Goal: Task Accomplishment & Management: Manage account settings

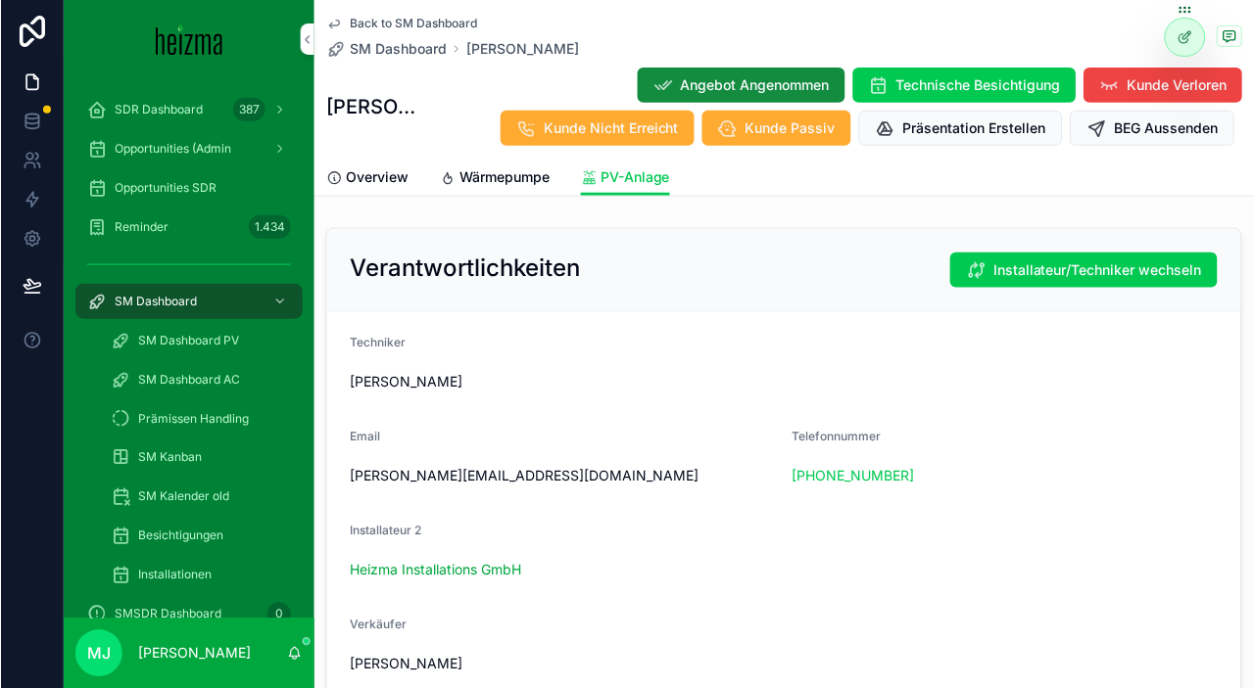
scroll to position [759, 0]
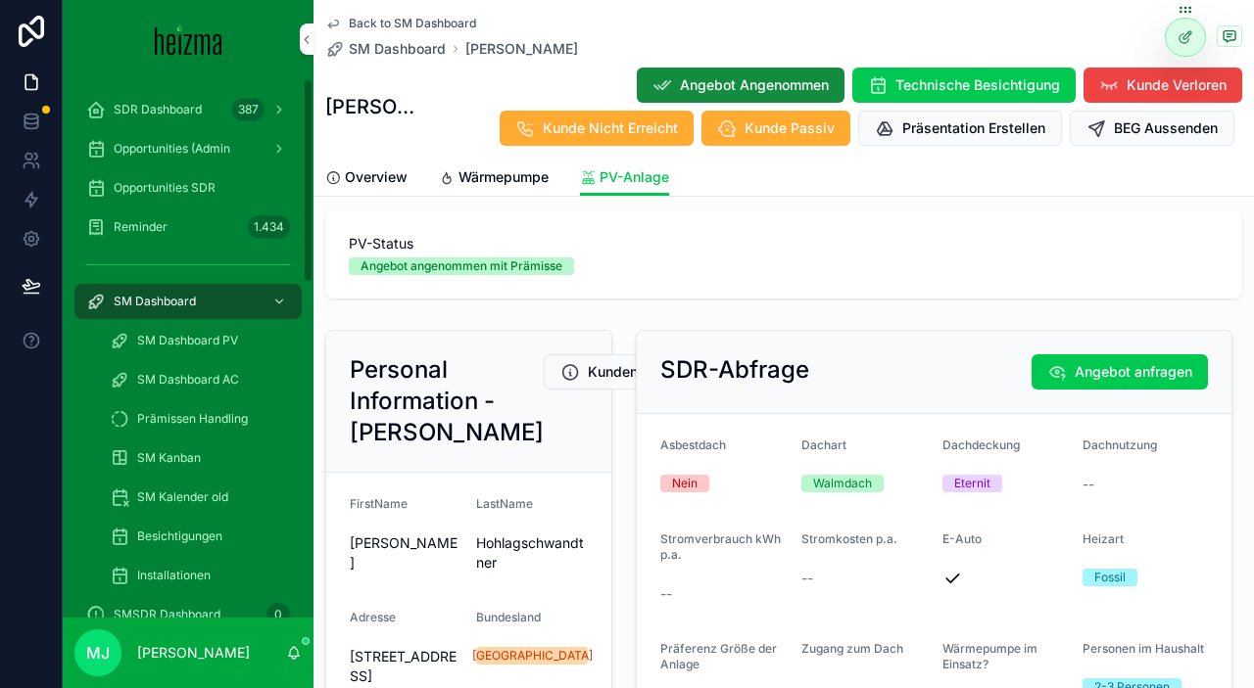
click at [182, 420] on span "Prämissen Handling" at bounding box center [192, 419] width 111 height 16
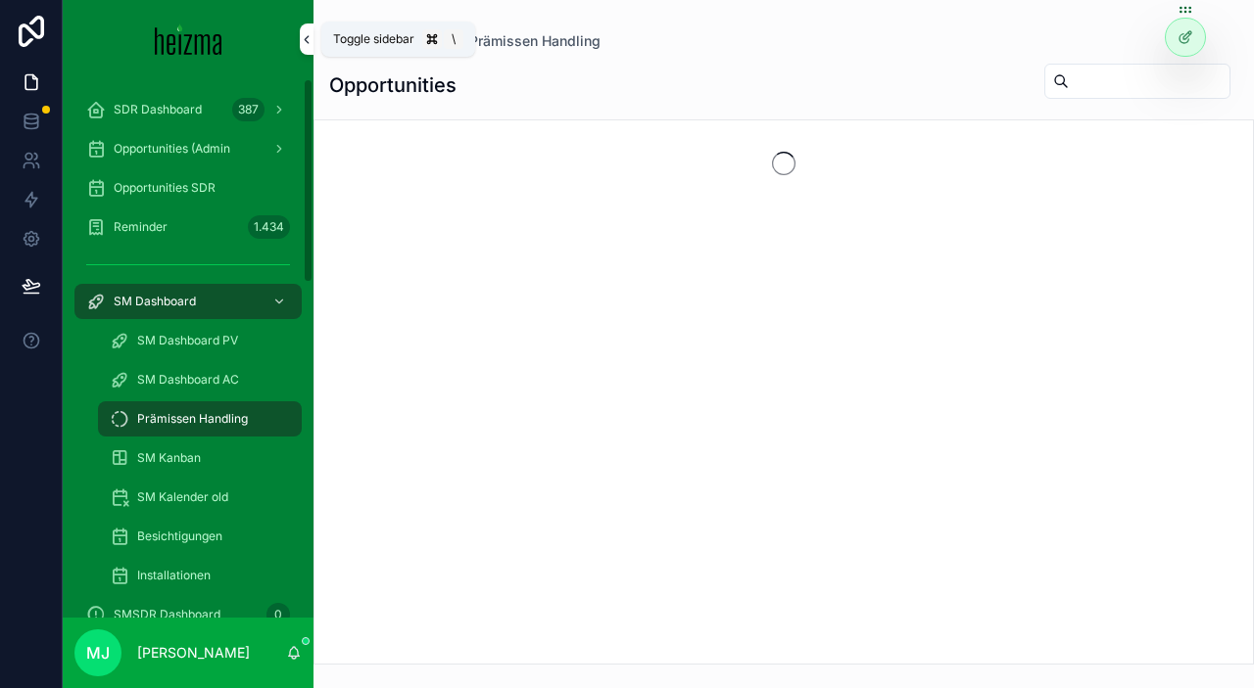
click at [311, 38] on icon "scrollable content" at bounding box center [307, 39] width 14 height 15
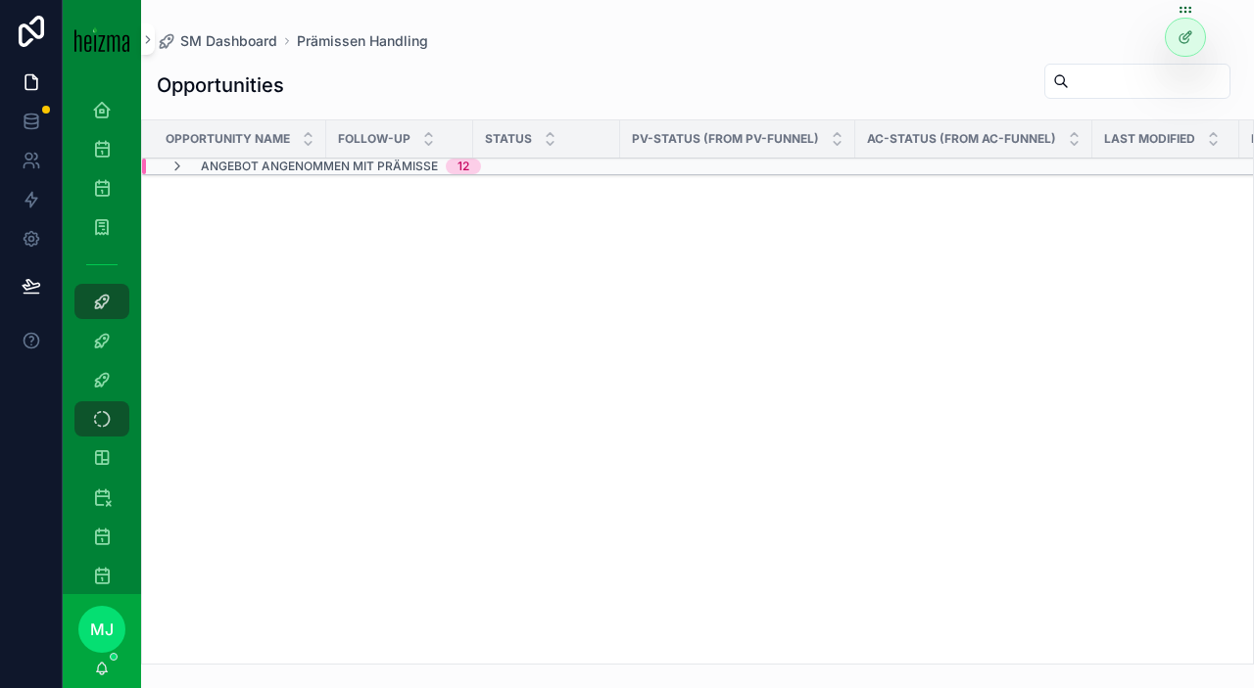
click at [344, 163] on span "Angebot angenommen mit Prämisse" at bounding box center [319, 167] width 237 height 16
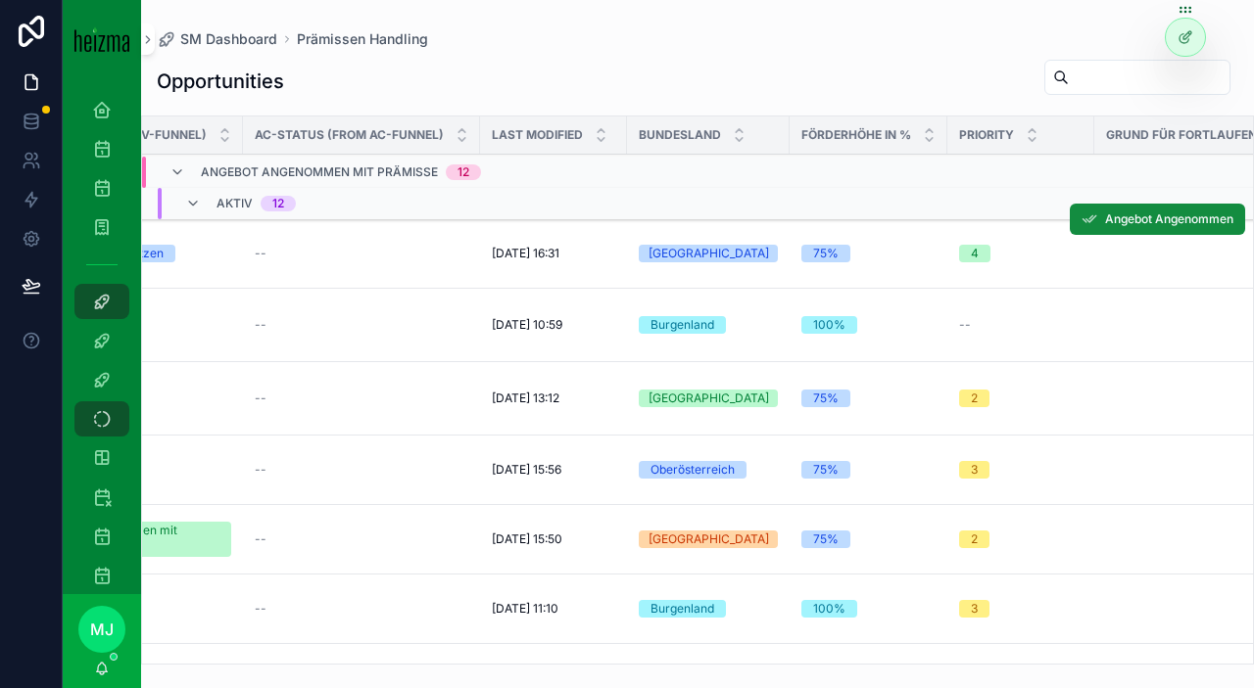
scroll to position [0, 1068]
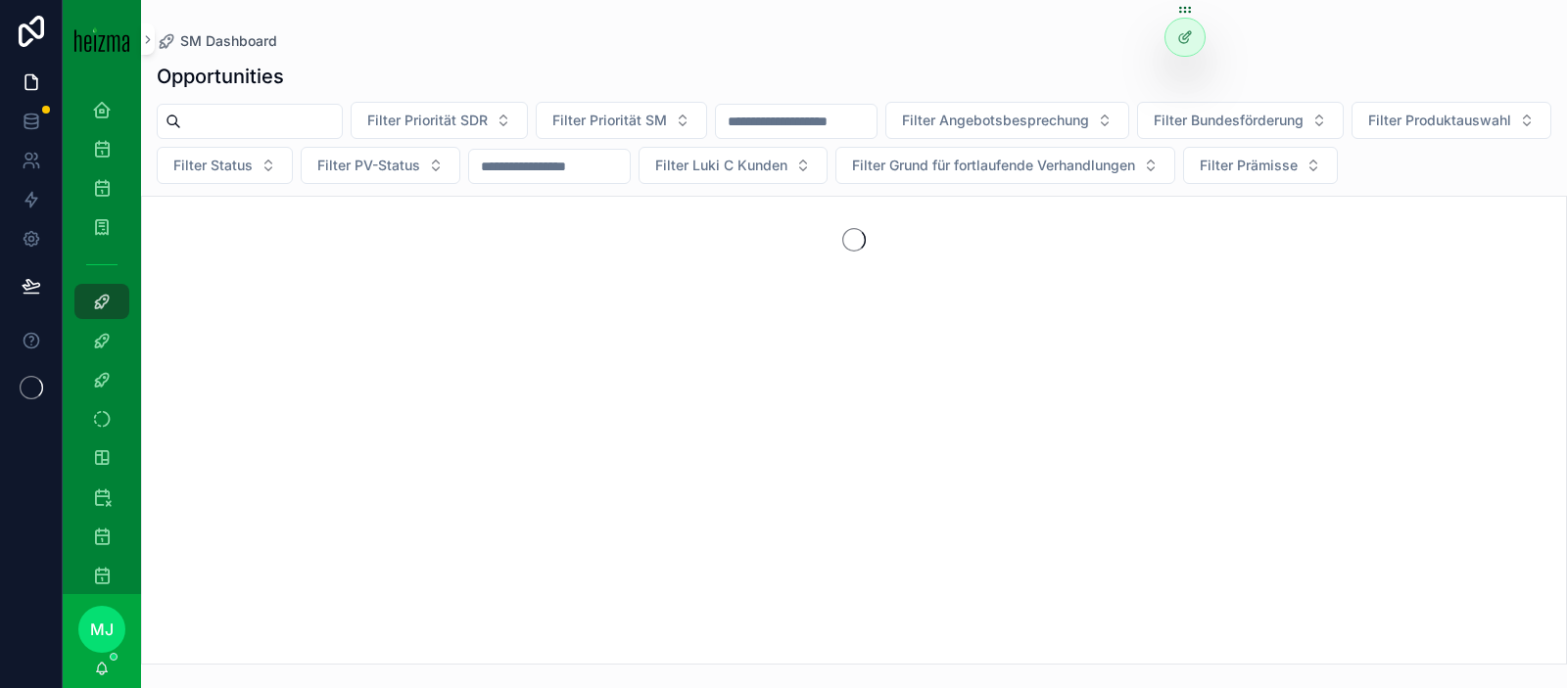
click at [299, 129] on input "scrollable content" at bounding box center [261, 121] width 161 height 27
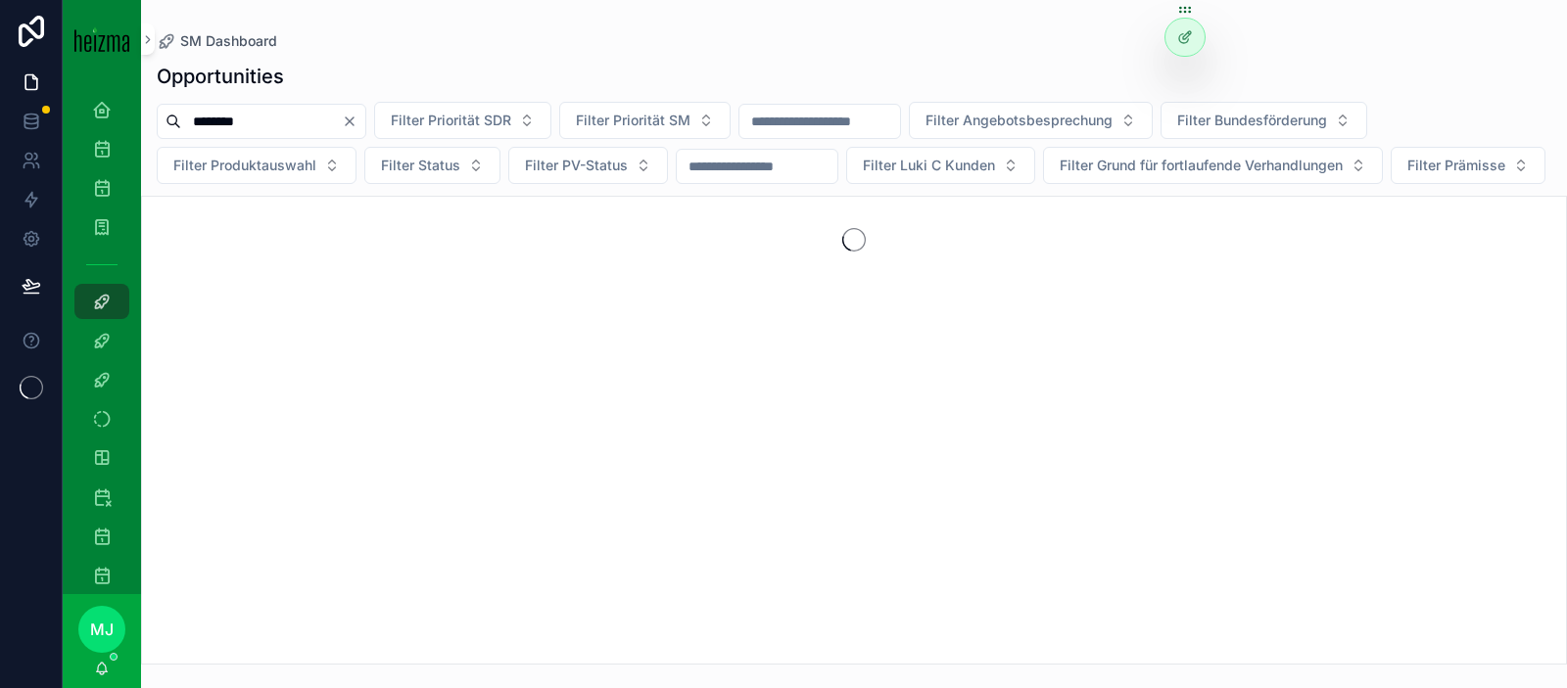
type input "********"
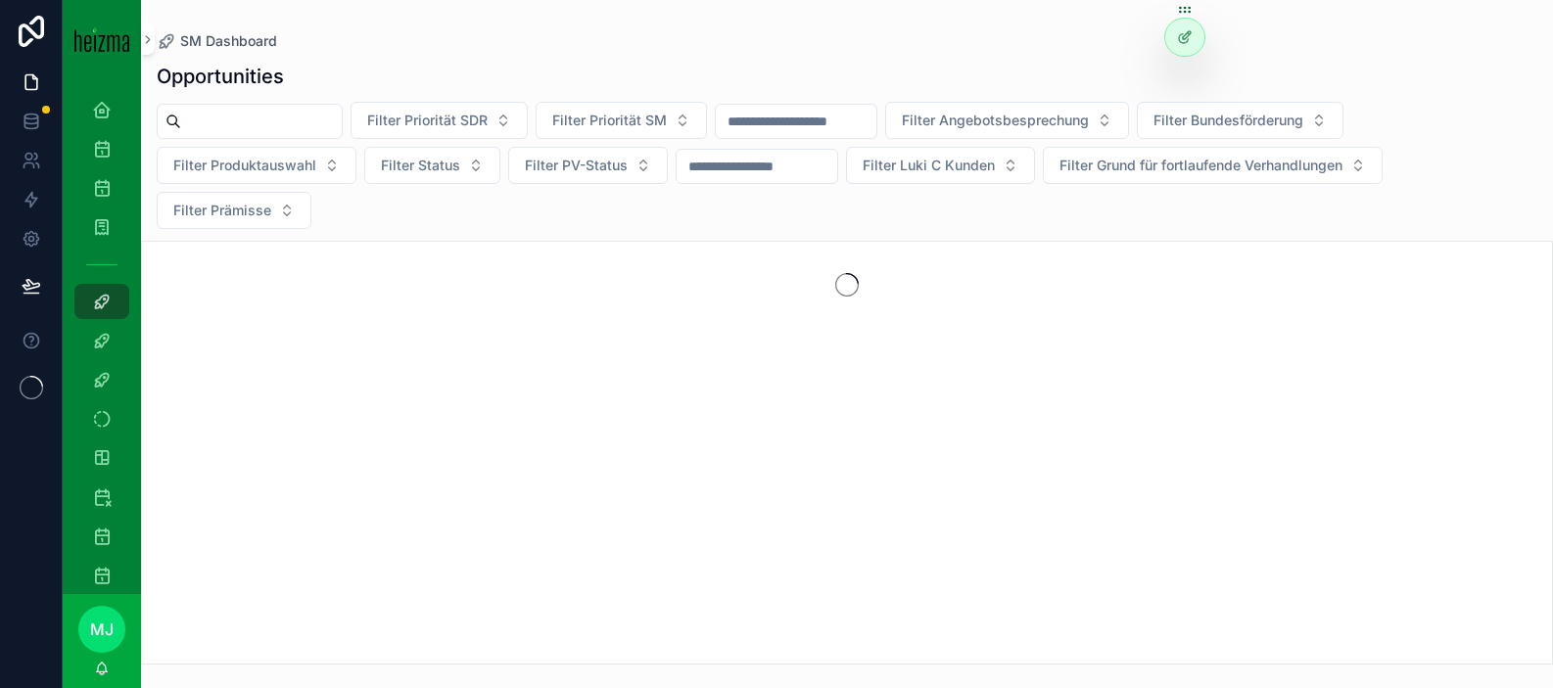
click at [324, 118] on input "scrollable content" at bounding box center [261, 121] width 161 height 27
type input "******"
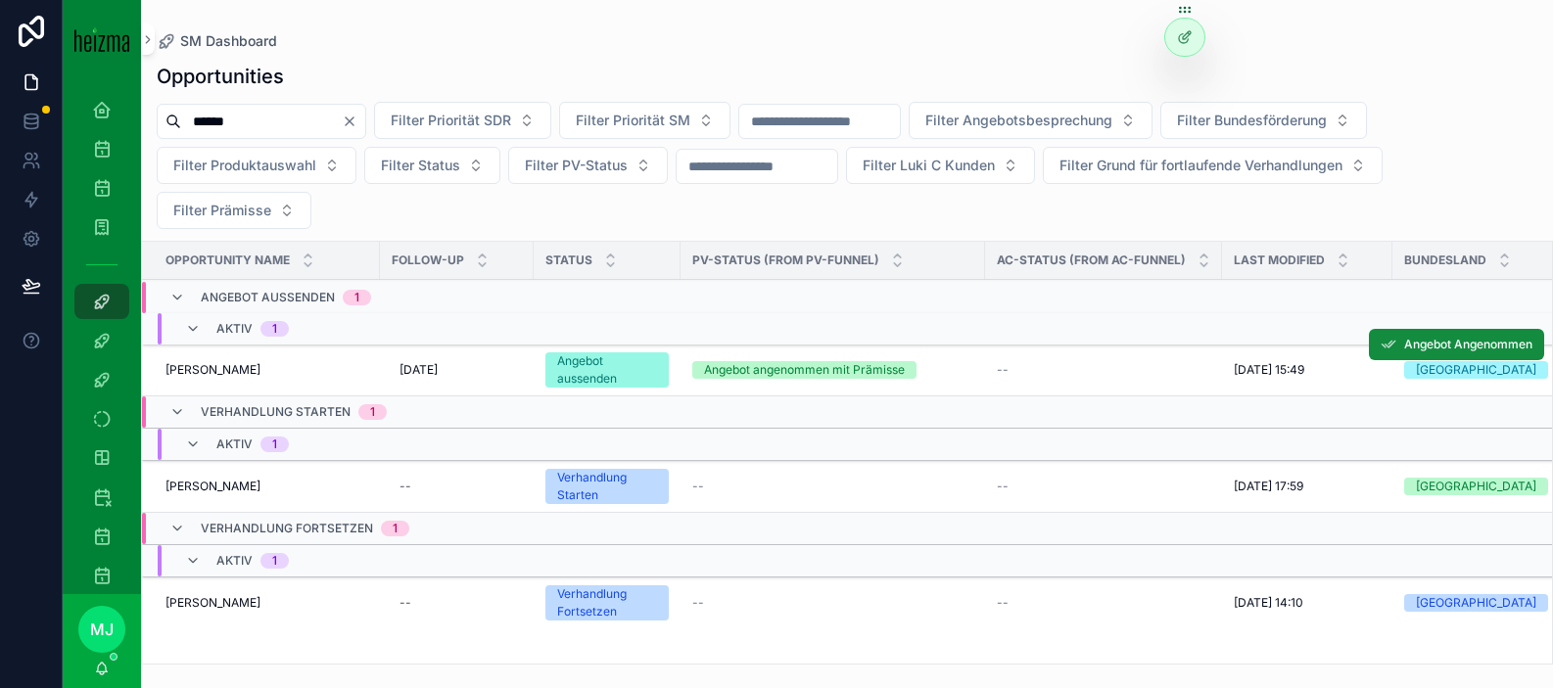
click at [208, 370] on span "Andrea Lorenz" at bounding box center [213, 370] width 95 height 16
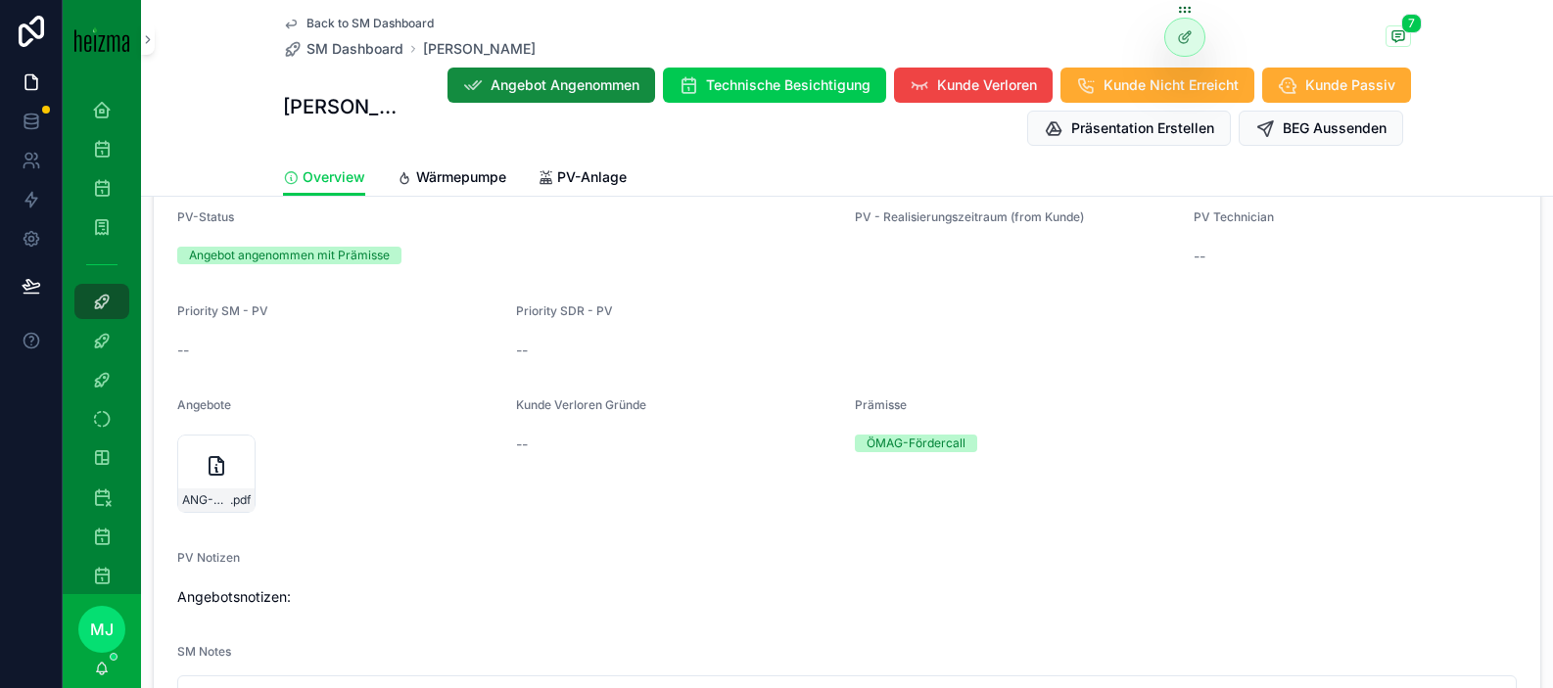
scroll to position [3333, 0]
click at [242, 491] on span ".pdf" at bounding box center [240, 499] width 21 height 16
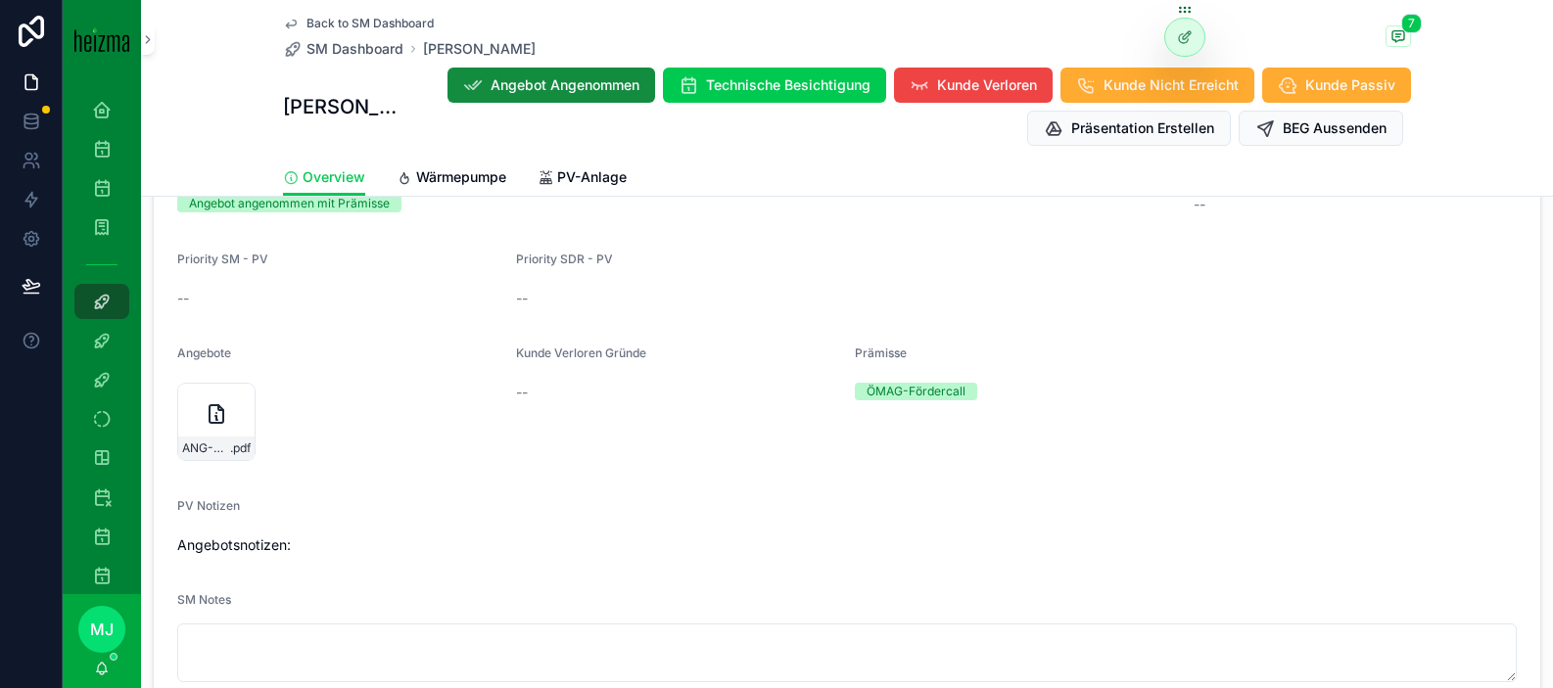
scroll to position [3554, 0]
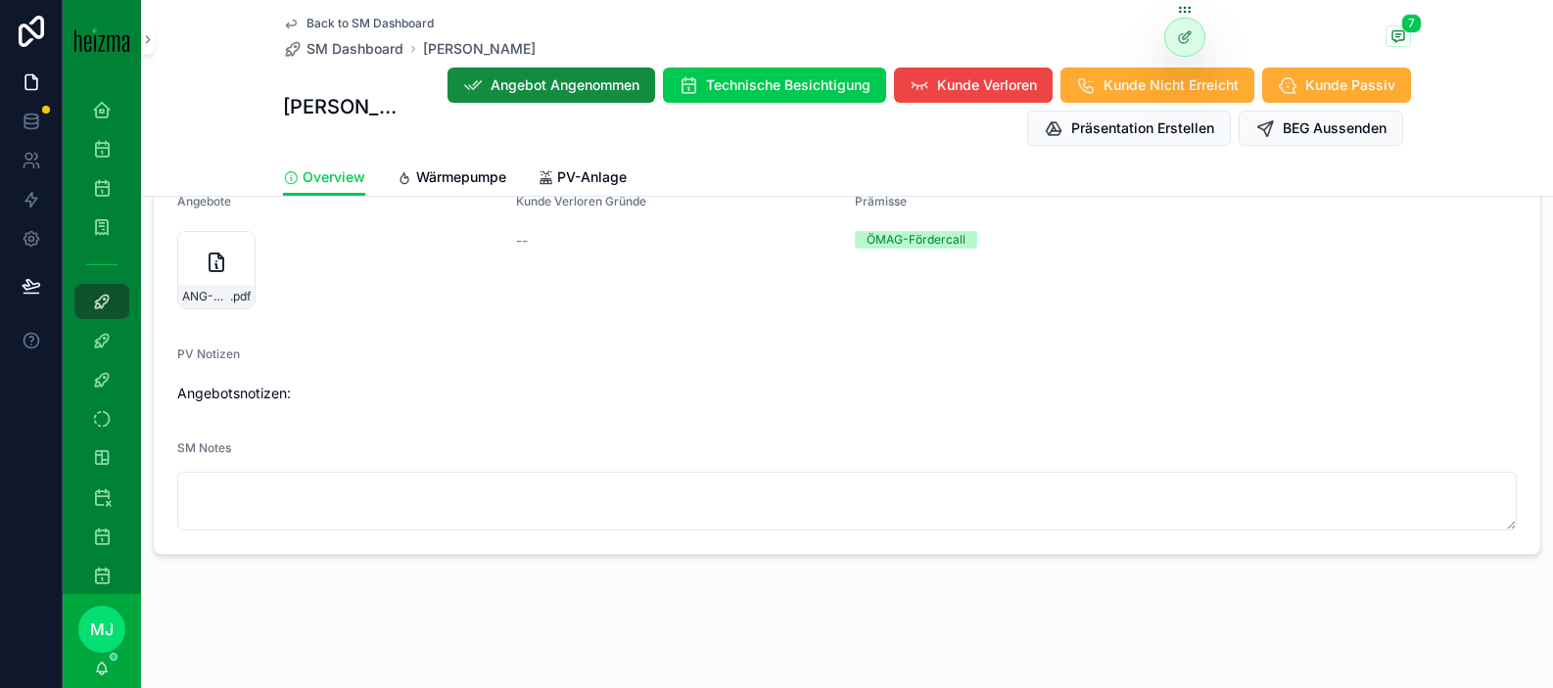
click at [580, 166] on link "PV-Anlage" at bounding box center [582, 179] width 89 height 39
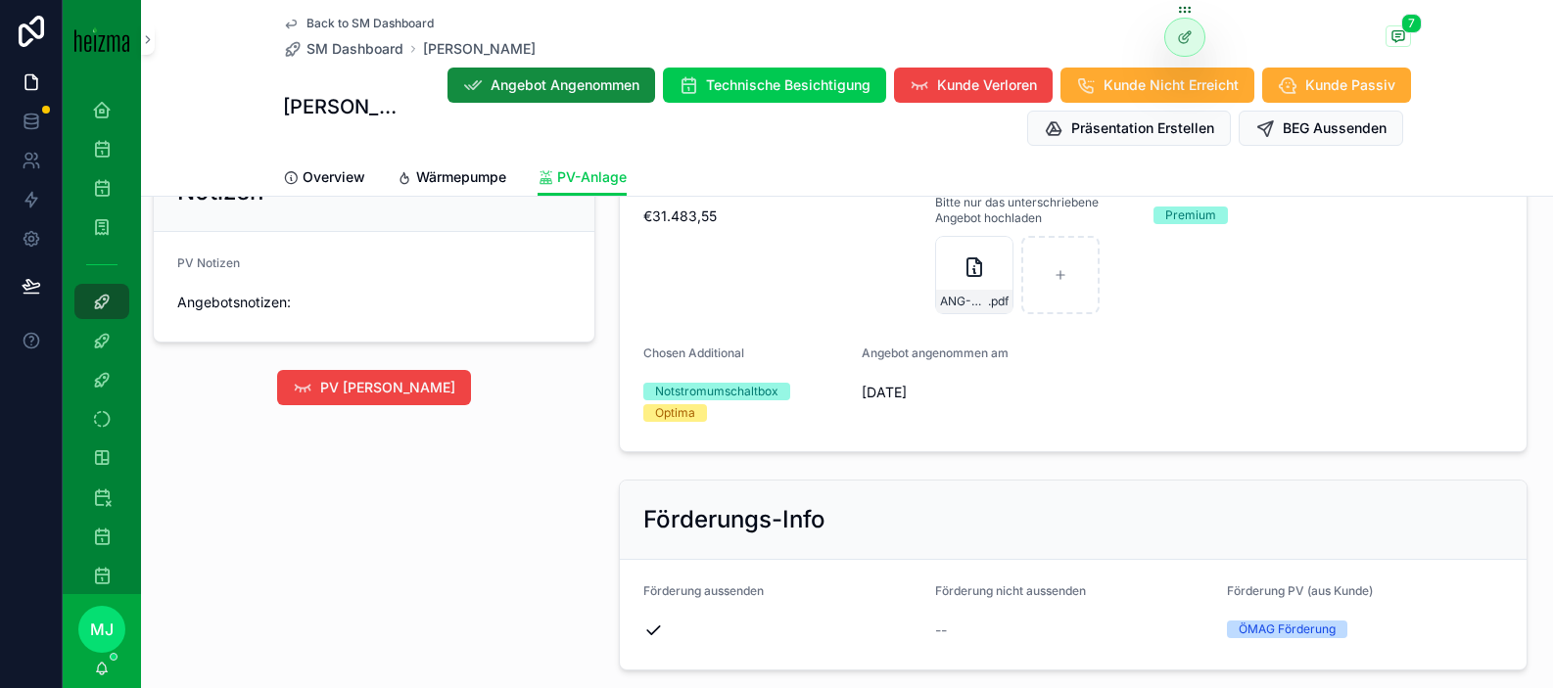
scroll to position [2080, 0]
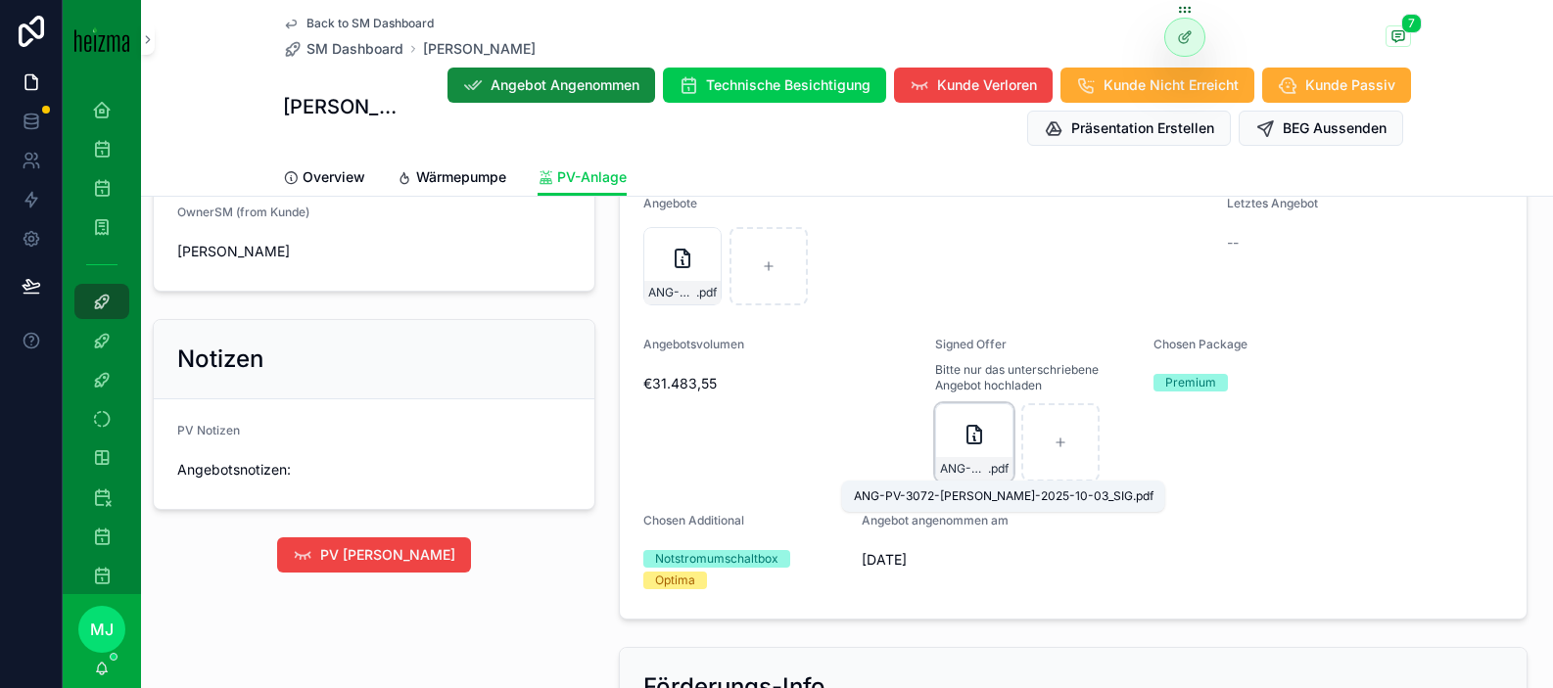
click at [947, 467] on span "ANG-PV-3072-Lorenz-2025-10-03_SIG" at bounding box center [964, 469] width 48 height 16
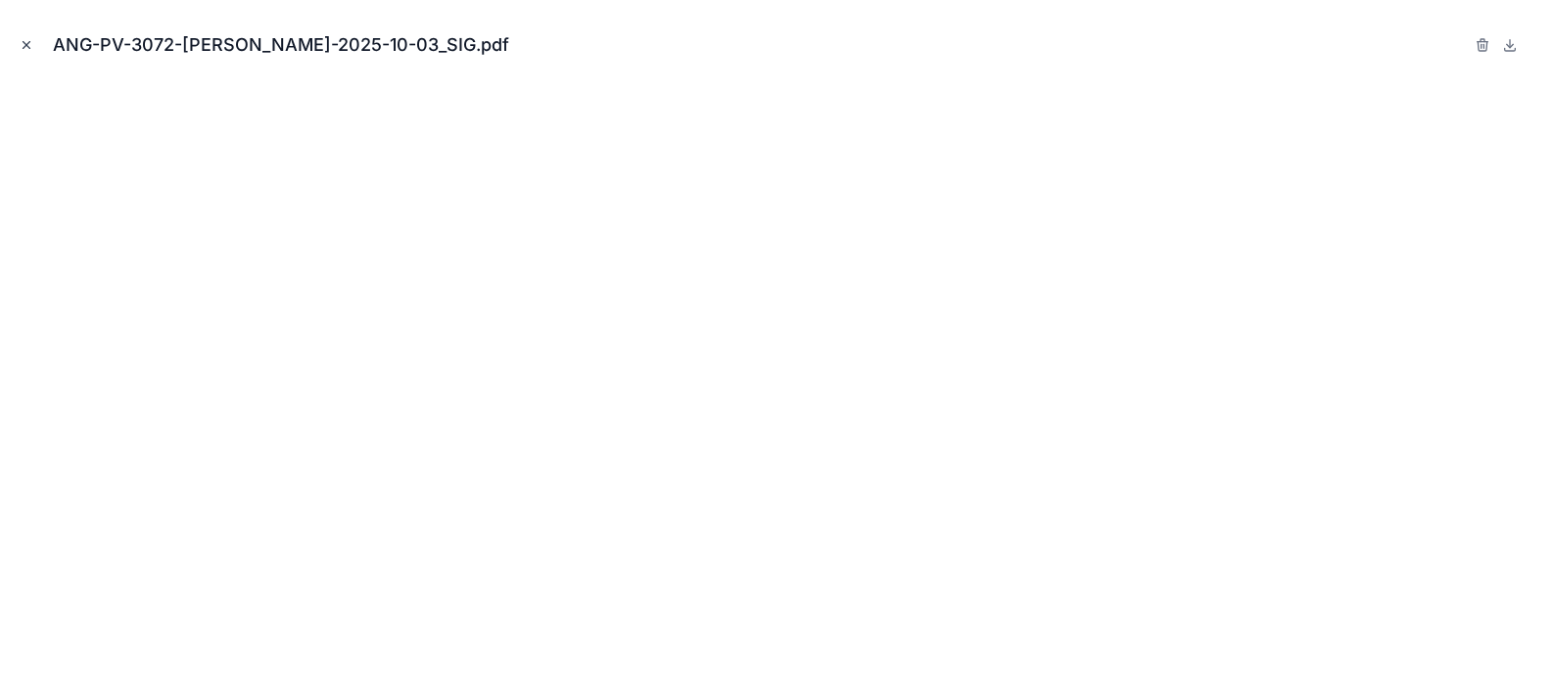
click at [24, 43] on icon "Close modal" at bounding box center [27, 45] width 7 height 7
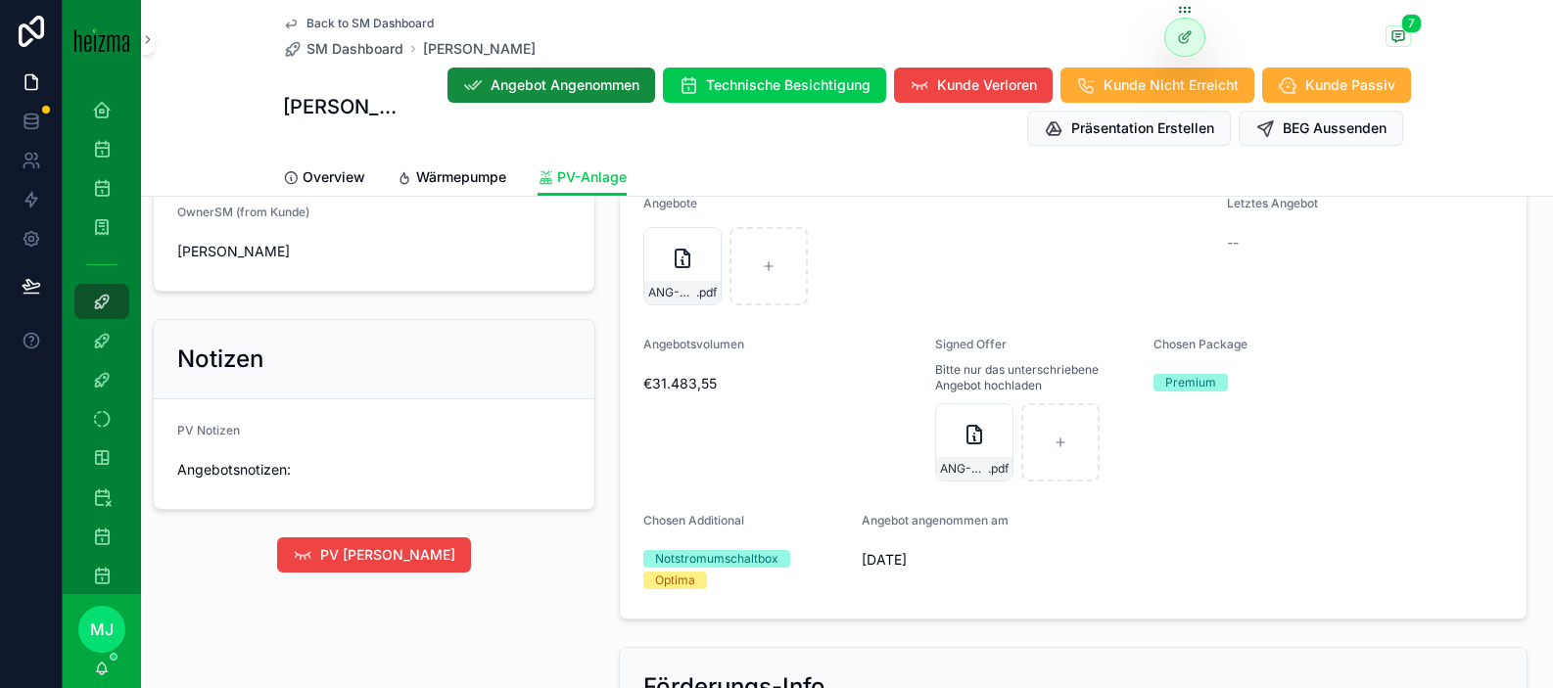
click at [319, 59] on div "Back to SM Dashboard SM Dashboard Andrea Lorenz 7 Andrea Lorenz Angebot Angenom…" at bounding box center [847, 79] width 1128 height 159
click at [327, 50] on span "SM Dashboard" at bounding box center [355, 49] width 97 height 20
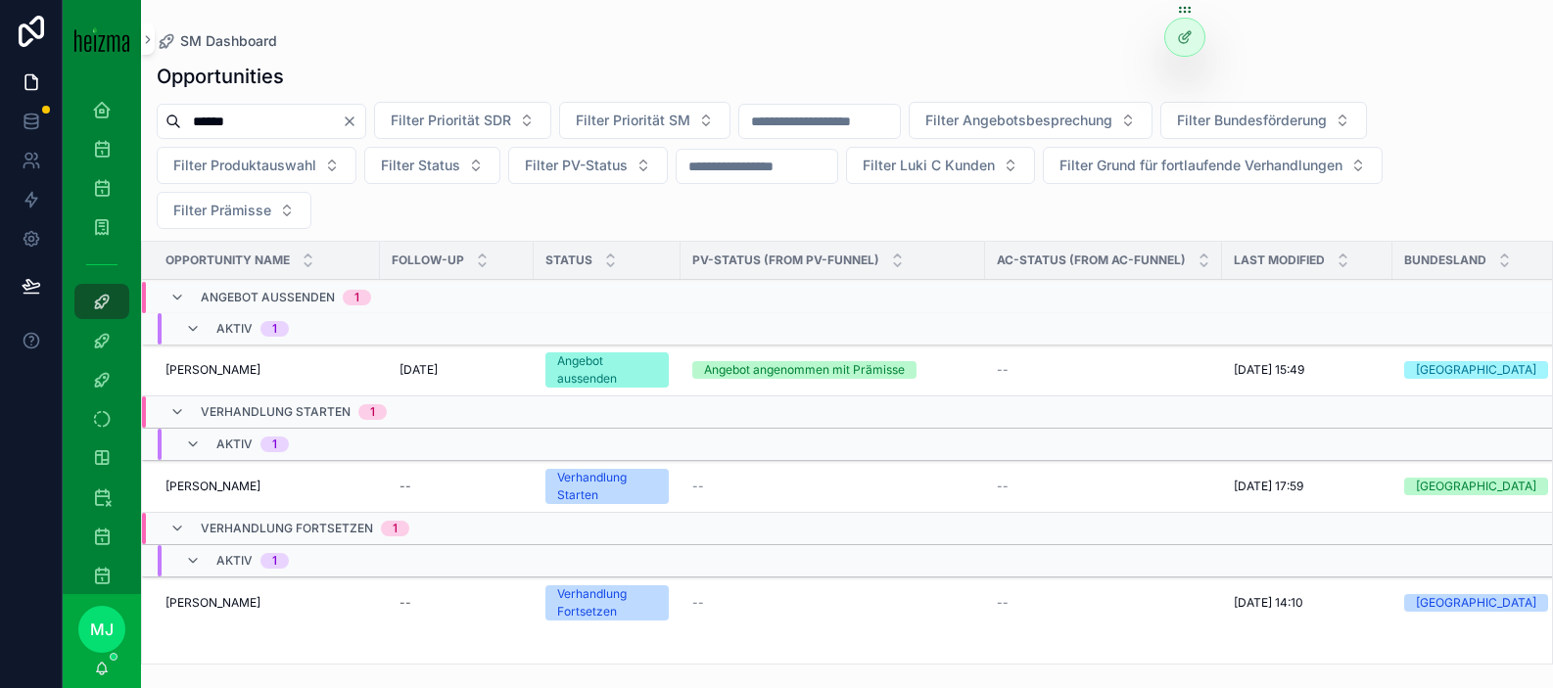
click at [266, 118] on input "******" at bounding box center [261, 121] width 161 height 27
click at [292, 119] on input "******" at bounding box center [261, 121] width 161 height 27
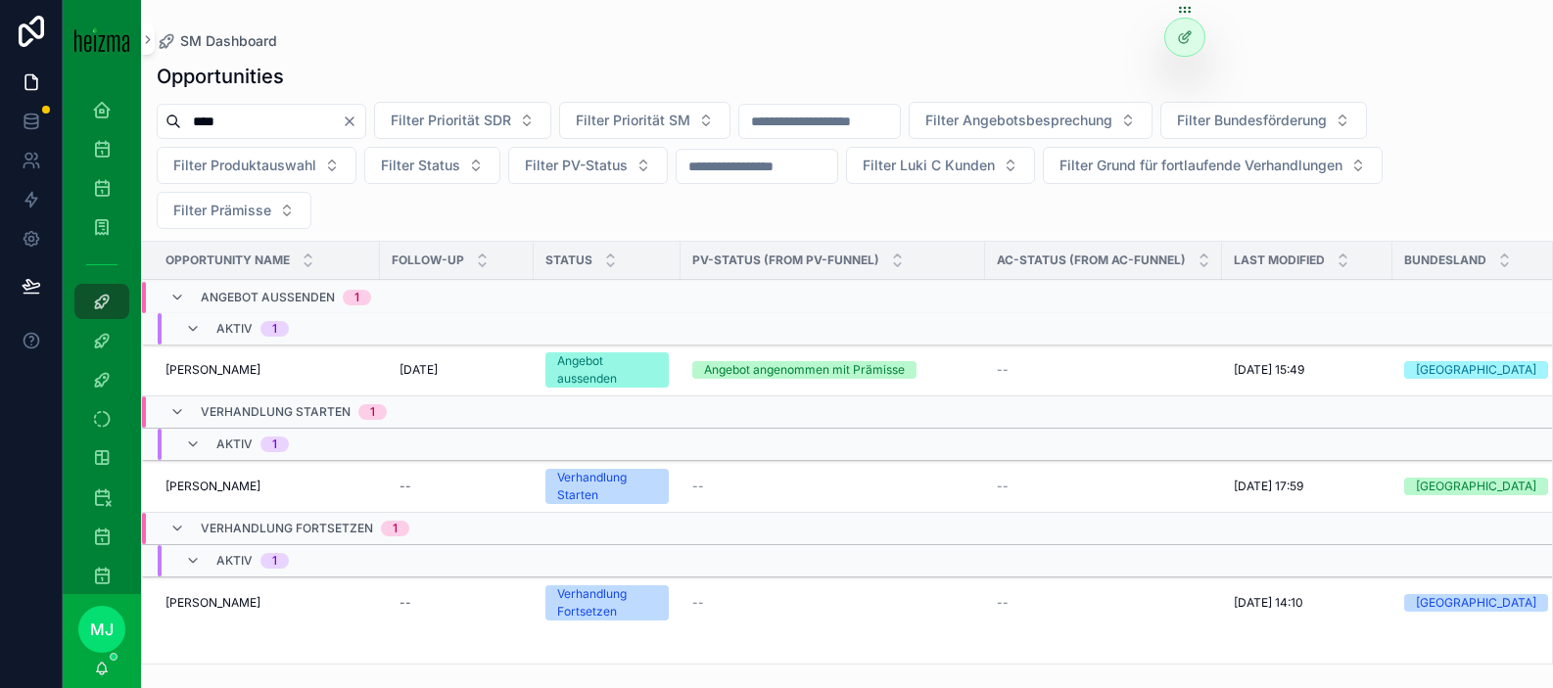
type input "****"
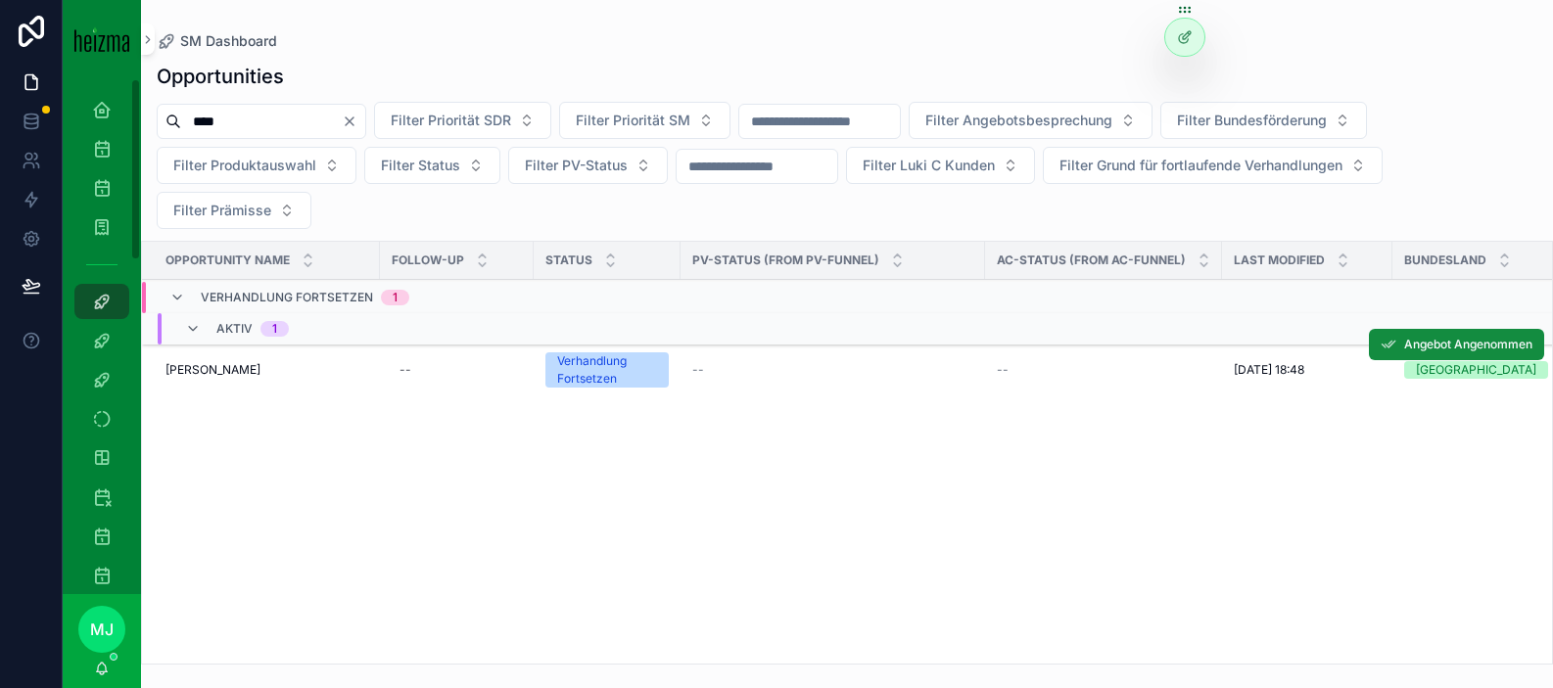
click at [183, 362] on span "[PERSON_NAME]" at bounding box center [213, 370] width 95 height 16
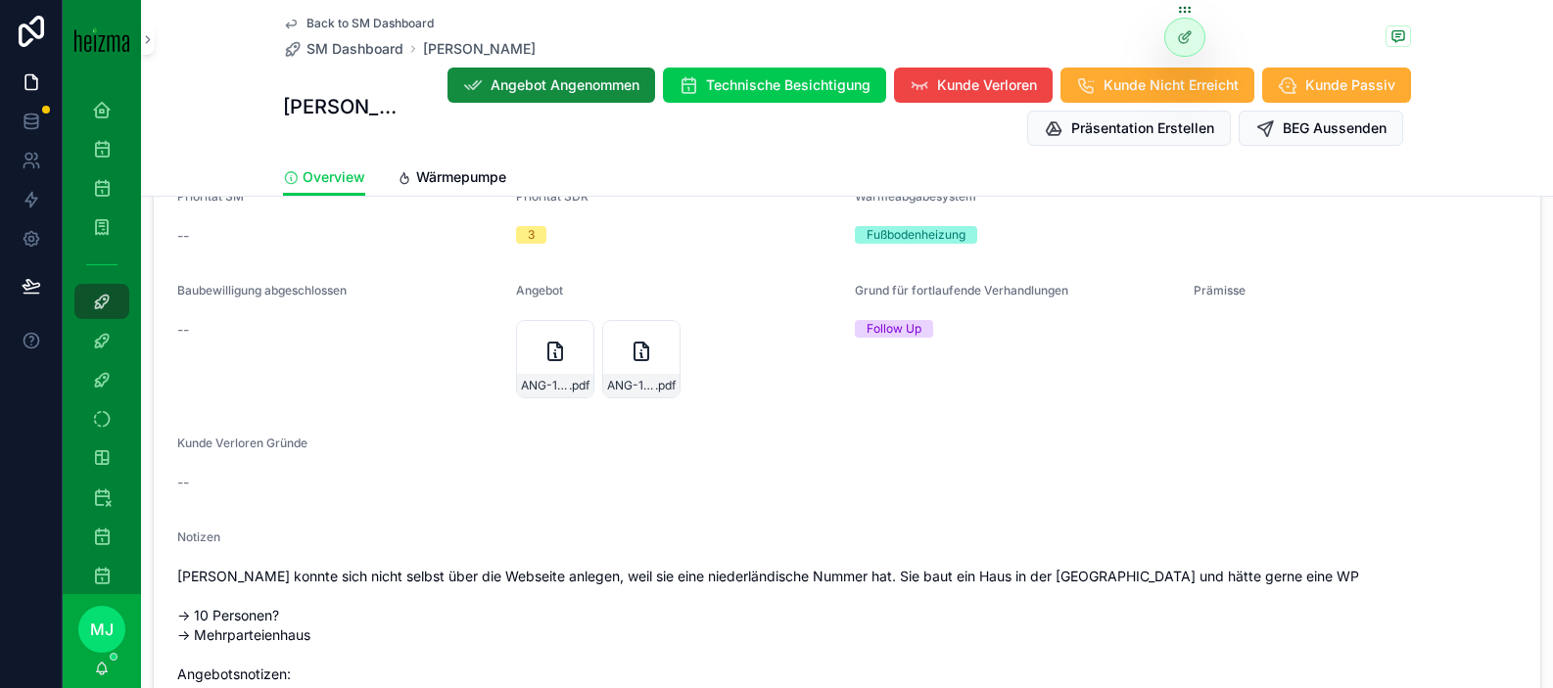
scroll to position [2100, 0]
click at [661, 382] on span ".pdf" at bounding box center [665, 387] width 21 height 16
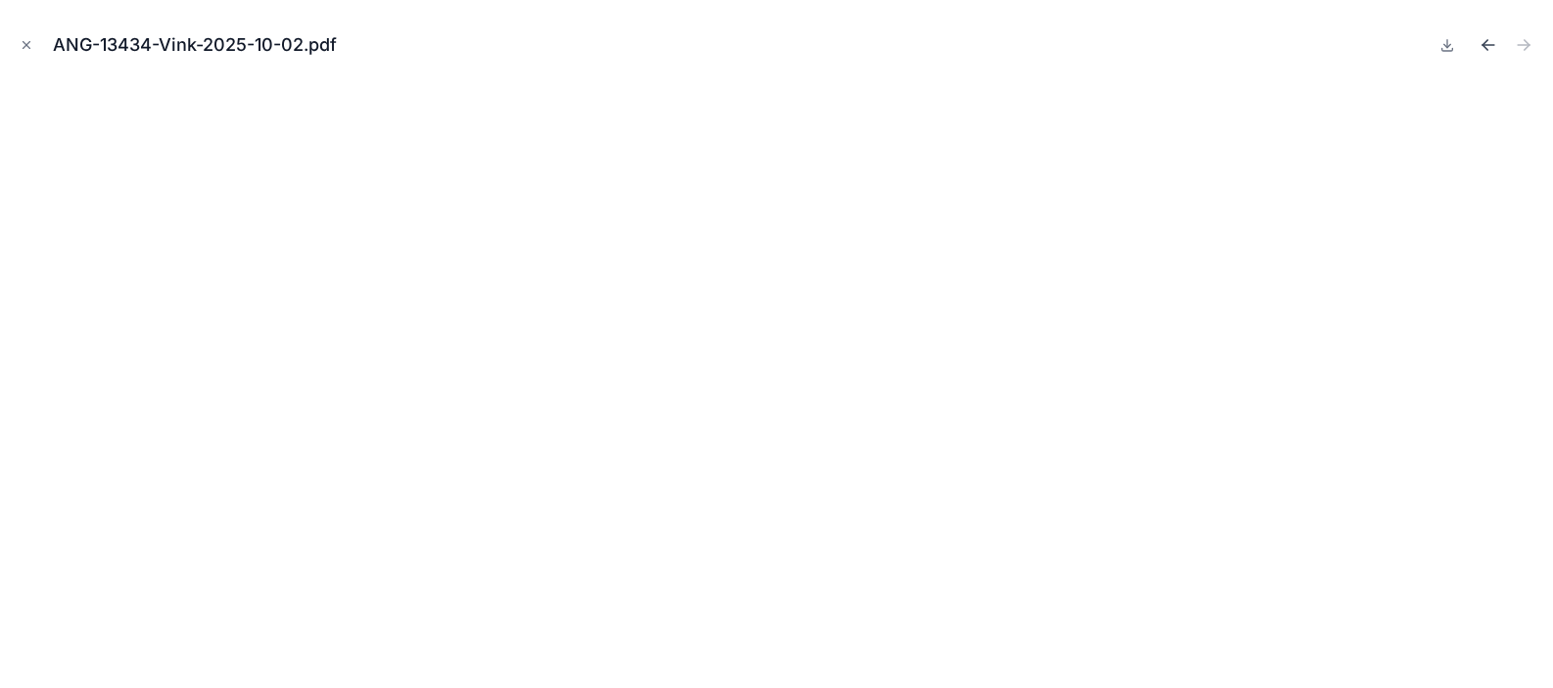
click at [1491, 43] on icon "Previous file" at bounding box center [1489, 45] width 20 height 20
click at [1532, 41] on icon "Next file" at bounding box center [1524, 45] width 20 height 20
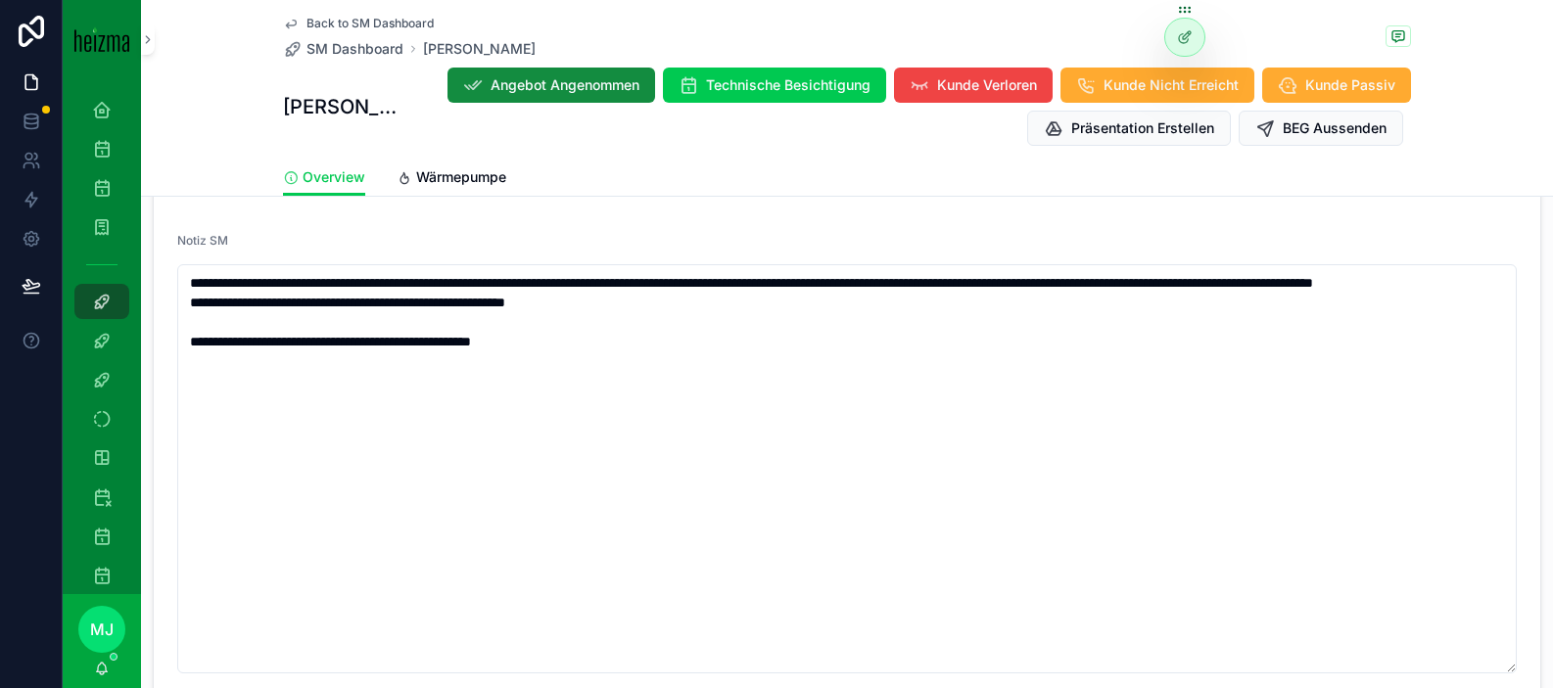
scroll to position [2710, 0]
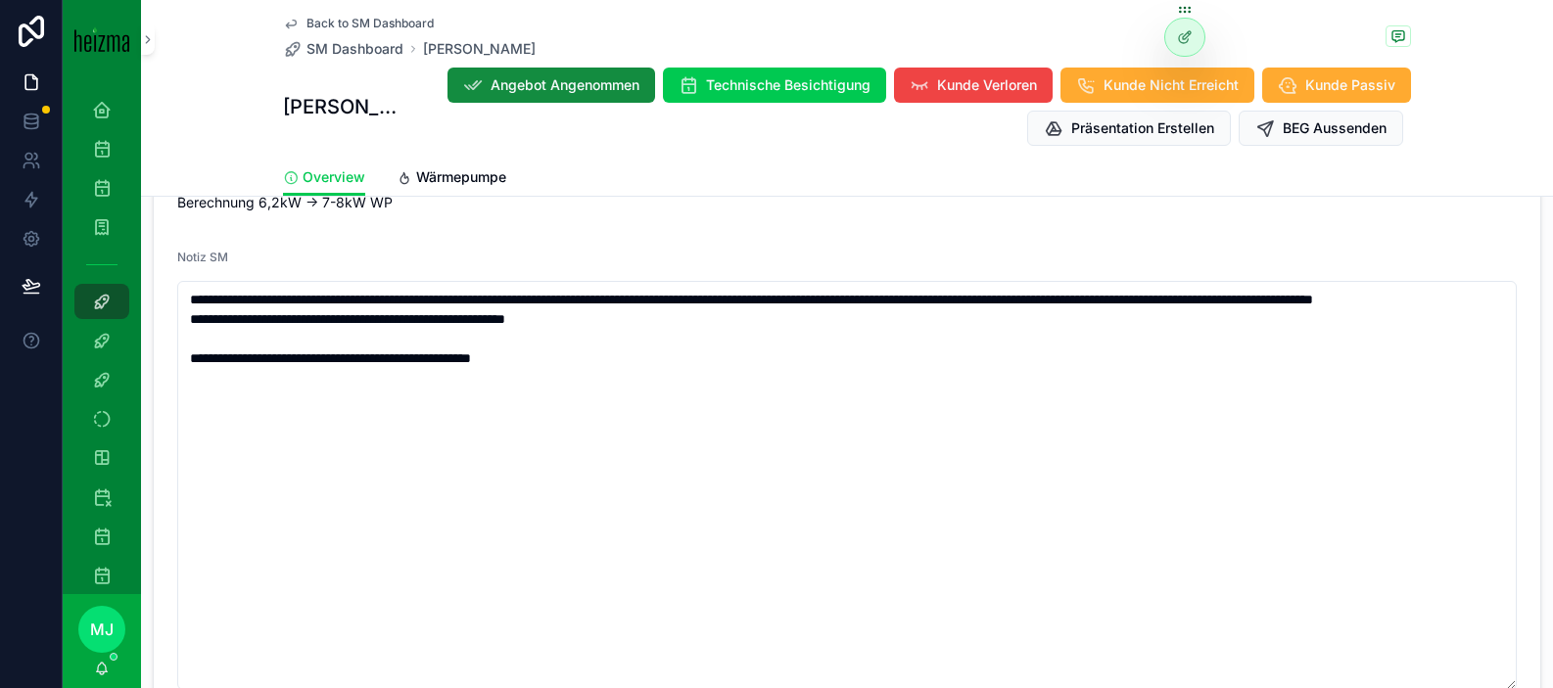
click at [734, 220] on form "Status Verhandlung Fortsetzen Realisierungszeitraum -- Technician Owner Oliver …" at bounding box center [847, 88] width 1387 height 1252
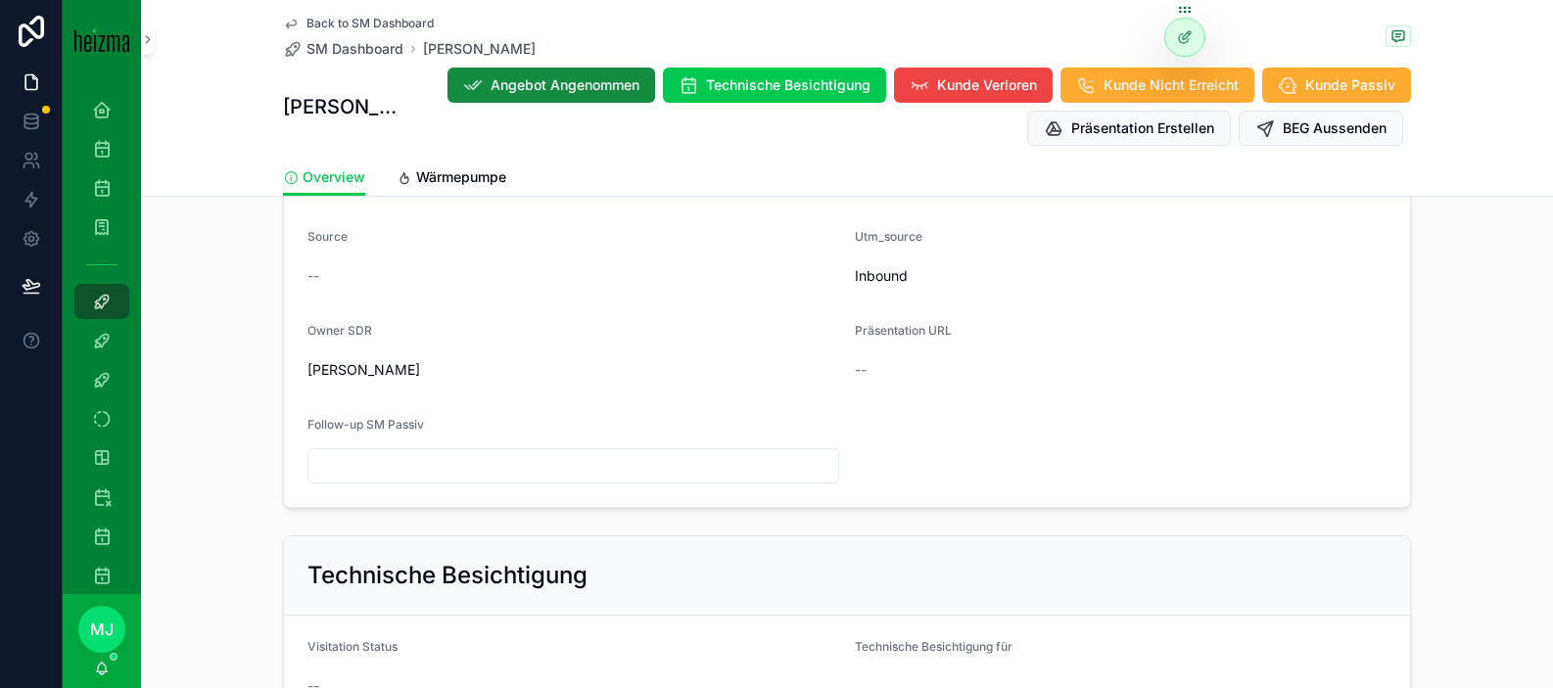
scroll to position [958, 0]
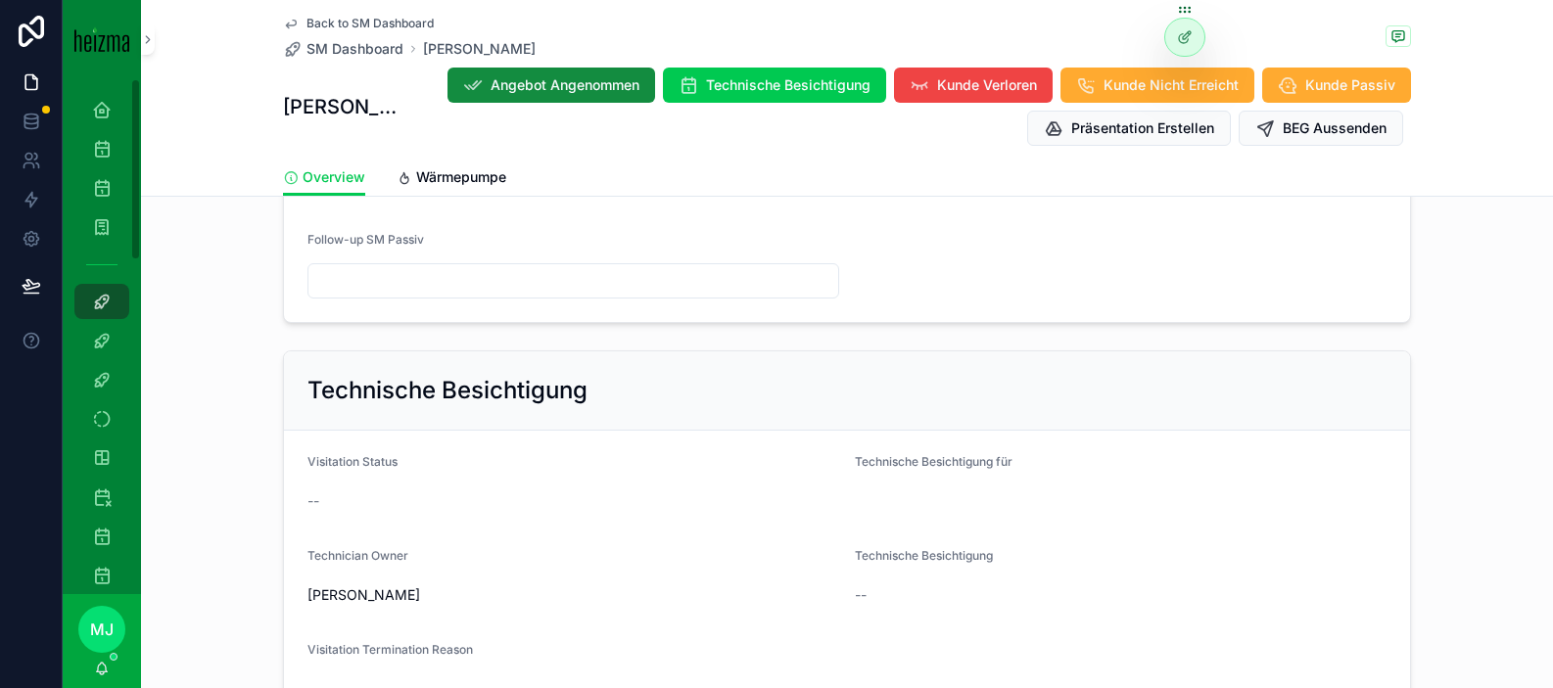
click at [561, 287] on input "scrollable content" at bounding box center [573, 280] width 530 height 27
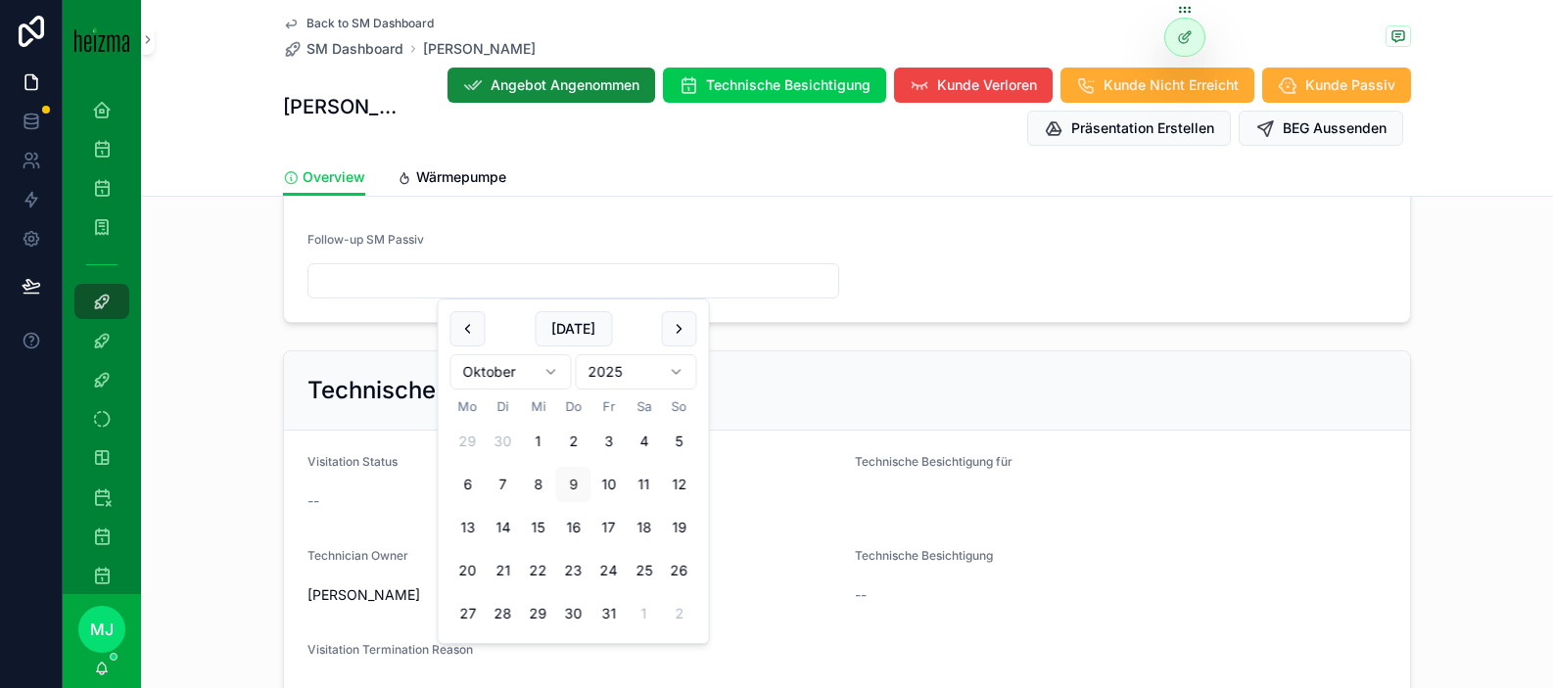
click at [758, 362] on div "Technische Besichtigung" at bounding box center [847, 391] width 1126 height 79
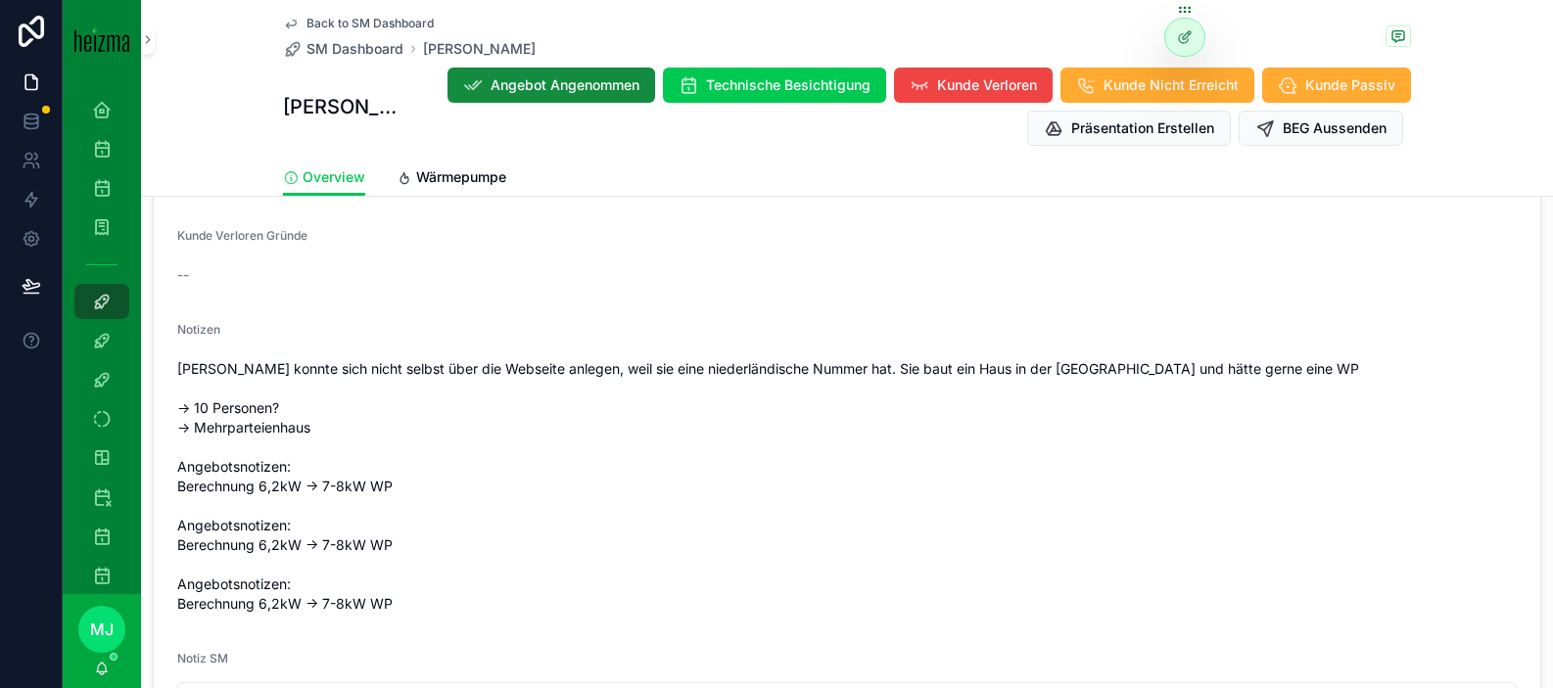
scroll to position [2371, 0]
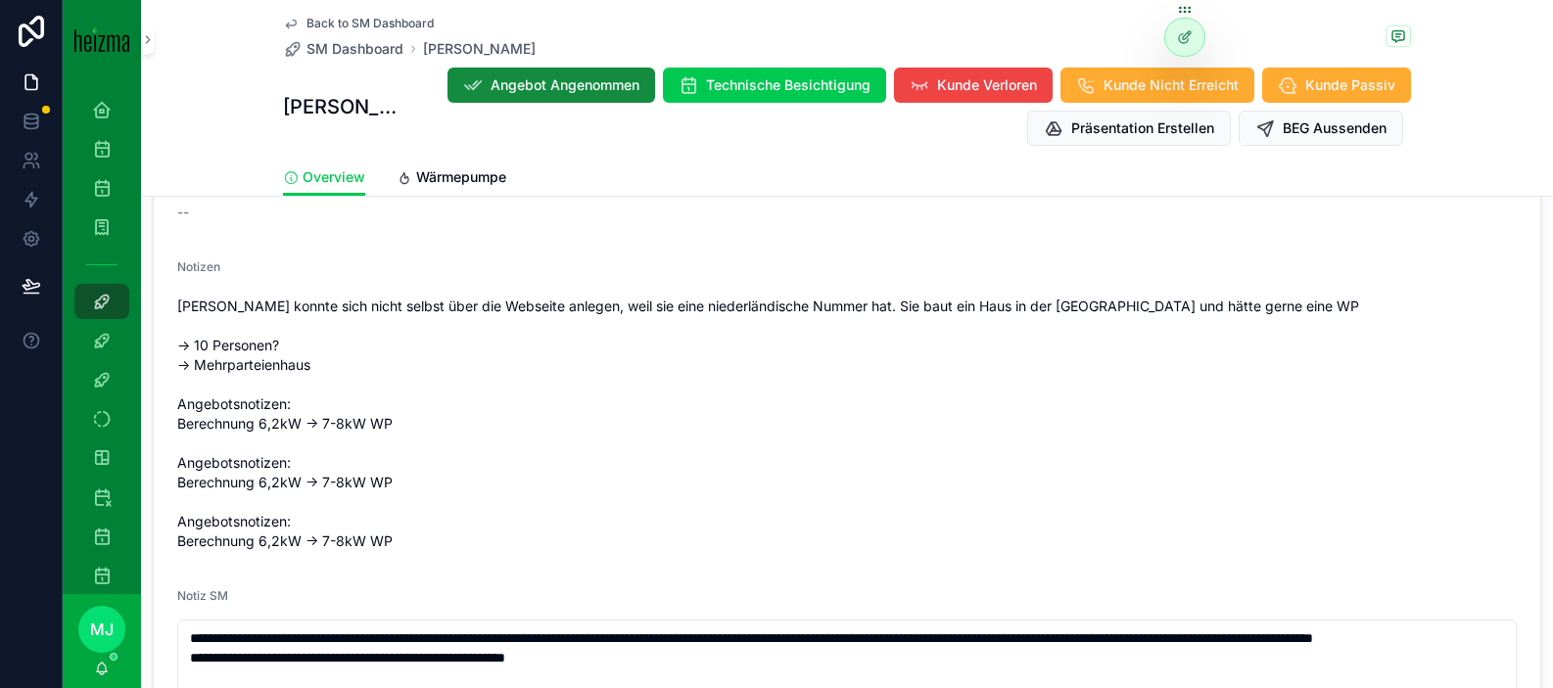
click at [781, 366] on span "[PERSON_NAME] konnte sich nicht selbst über die Webseite anlegen, weil sie eine…" at bounding box center [847, 424] width 1340 height 255
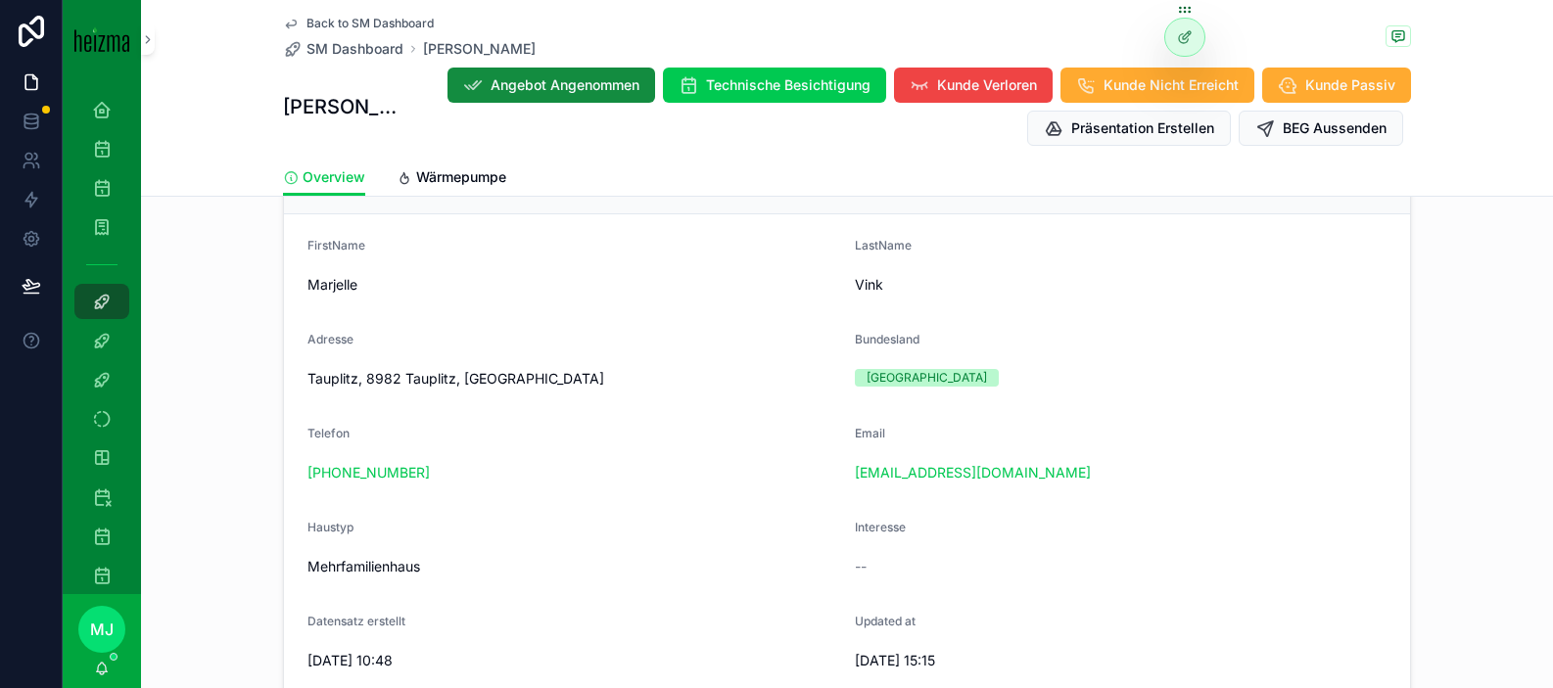
scroll to position [293, 0]
drag, startPoint x: 645, startPoint y: 452, endPoint x: 582, endPoint y: 326, distance: 141.5
click at [645, 452] on div "Telefon +31 6 15156660" at bounding box center [574, 458] width 532 height 63
click at [659, 305] on form "FirstName Marjelle LastName Vink Adresse Tauplitz, 8982 Tauplitz, Österreich Bu…" at bounding box center [847, 601] width 1126 height 772
click at [680, 91] on icon "scrollable content" at bounding box center [689, 85] width 20 height 20
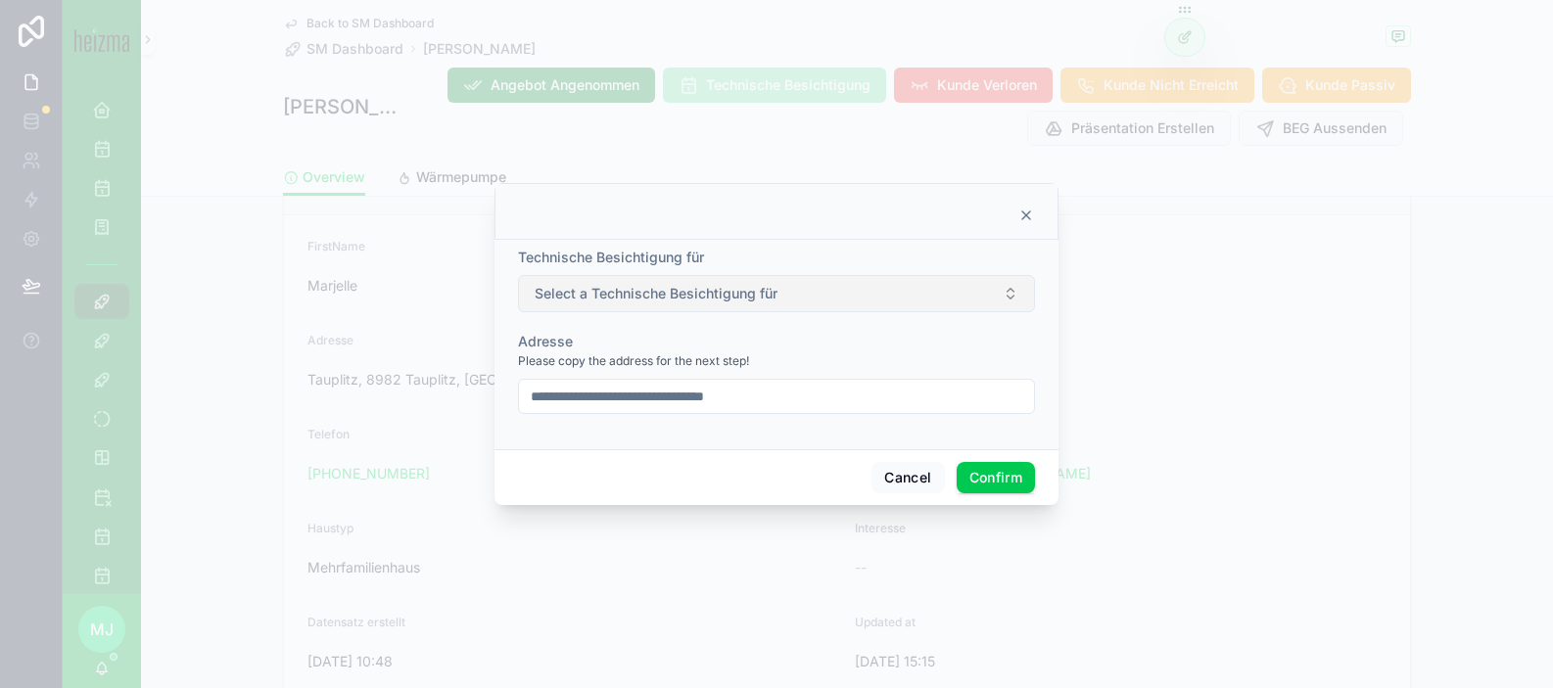
click at [773, 301] on span "Select a Technische Besichtigung für" at bounding box center [656, 294] width 243 height 20
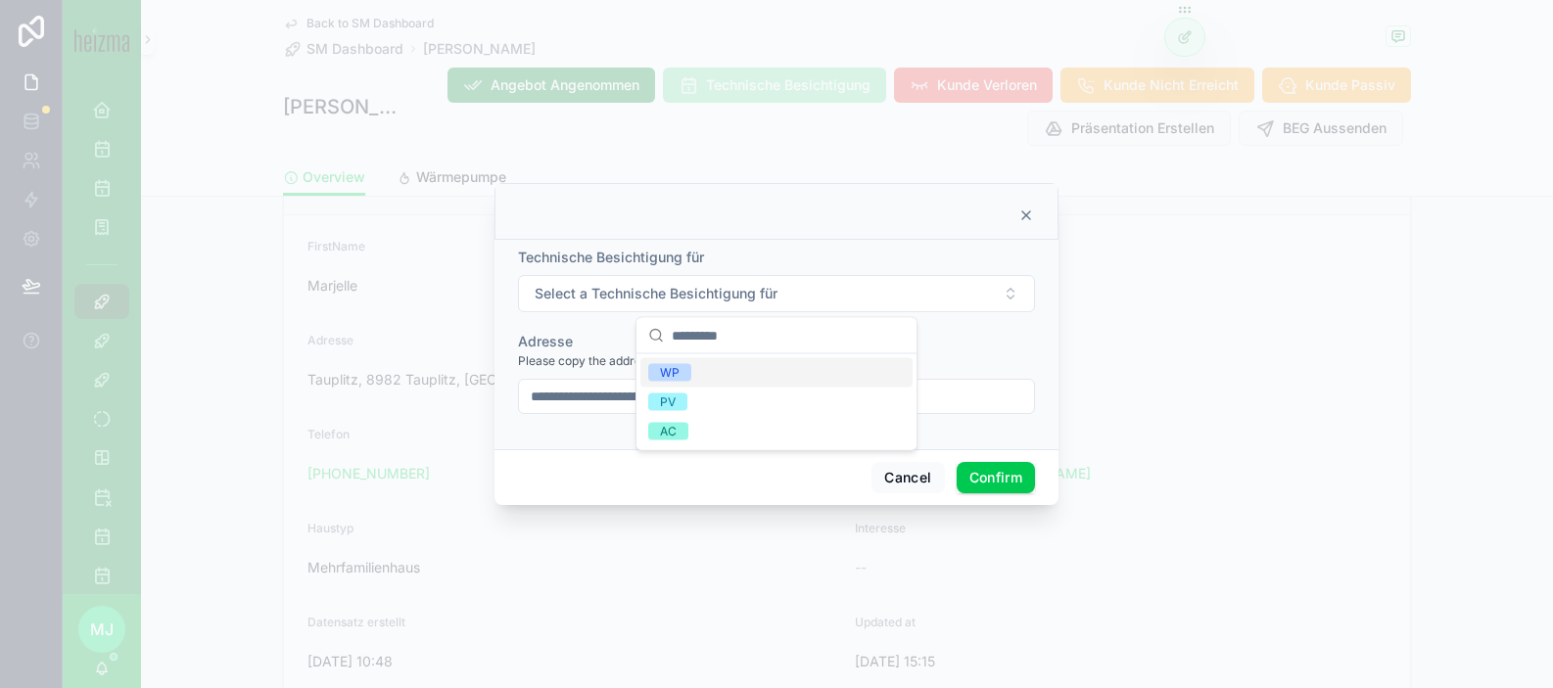
click at [737, 374] on div "WP" at bounding box center [776, 372] width 272 height 29
click at [991, 348] on div "Adresse" at bounding box center [776, 342] width 517 height 20
click at [1030, 211] on icon at bounding box center [1026, 216] width 16 height 16
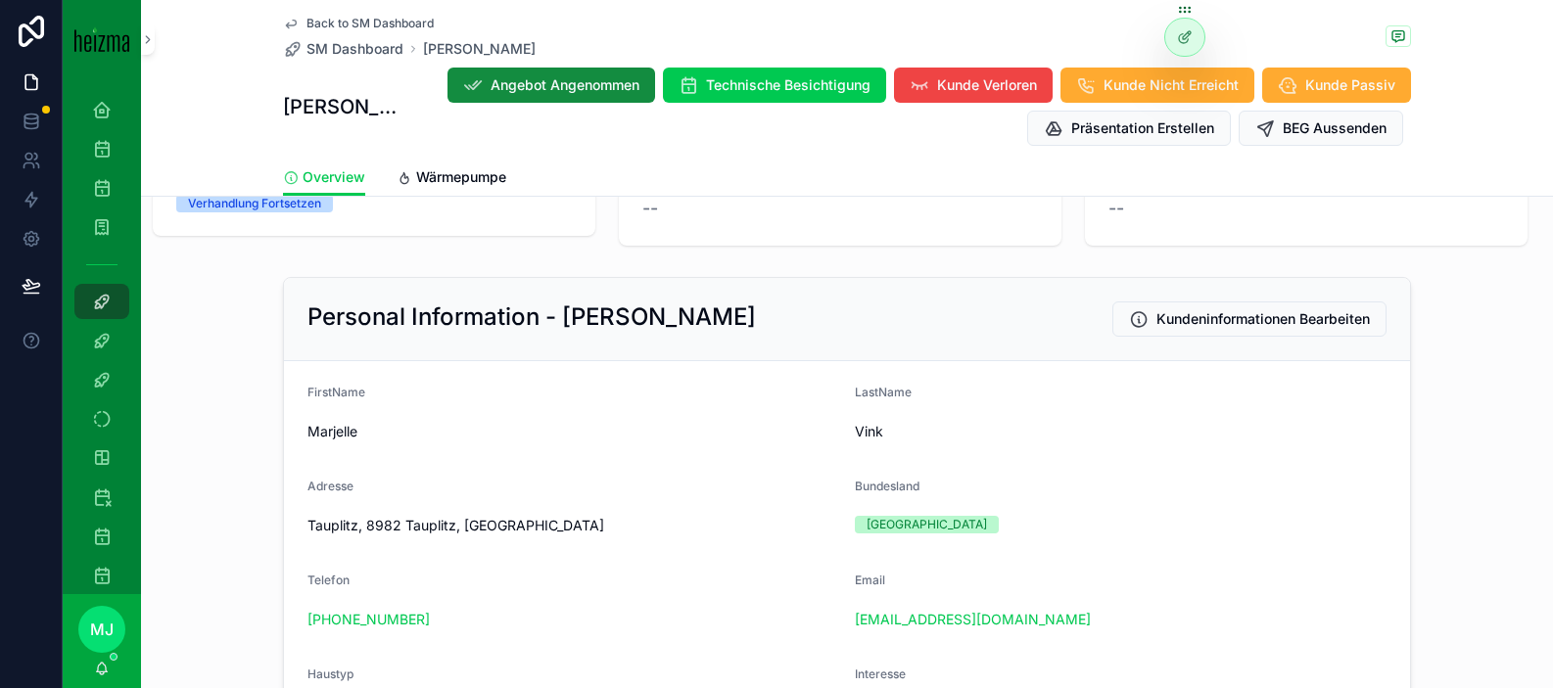
scroll to position [146, 0]
click at [1257, 301] on div "Personal Information - Marjelle Vink Kundeninformationen Bearbeiten" at bounding box center [847, 320] width 1126 height 83
click at [1238, 316] on span "Kundeninformationen Bearbeiten" at bounding box center [1263, 320] width 213 height 20
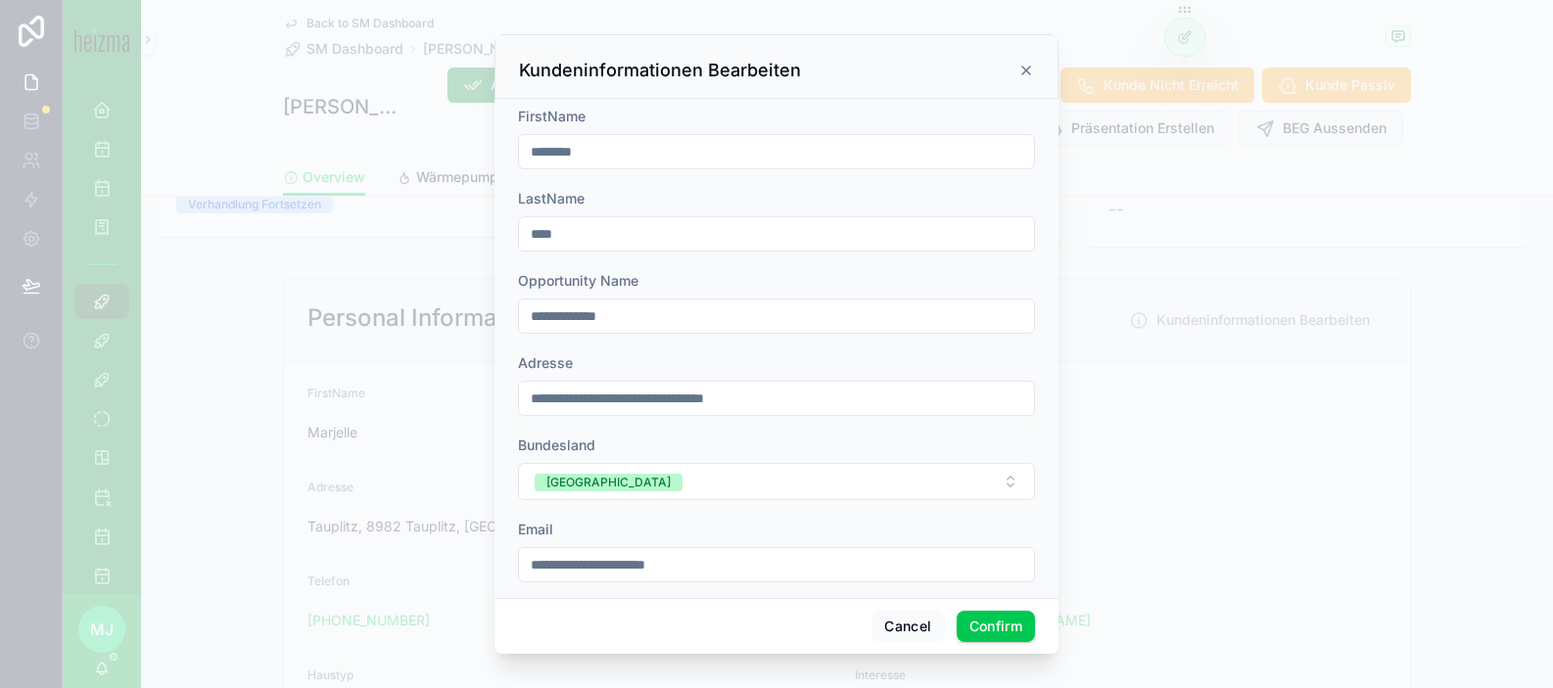
click at [1029, 69] on icon at bounding box center [1026, 71] width 16 height 16
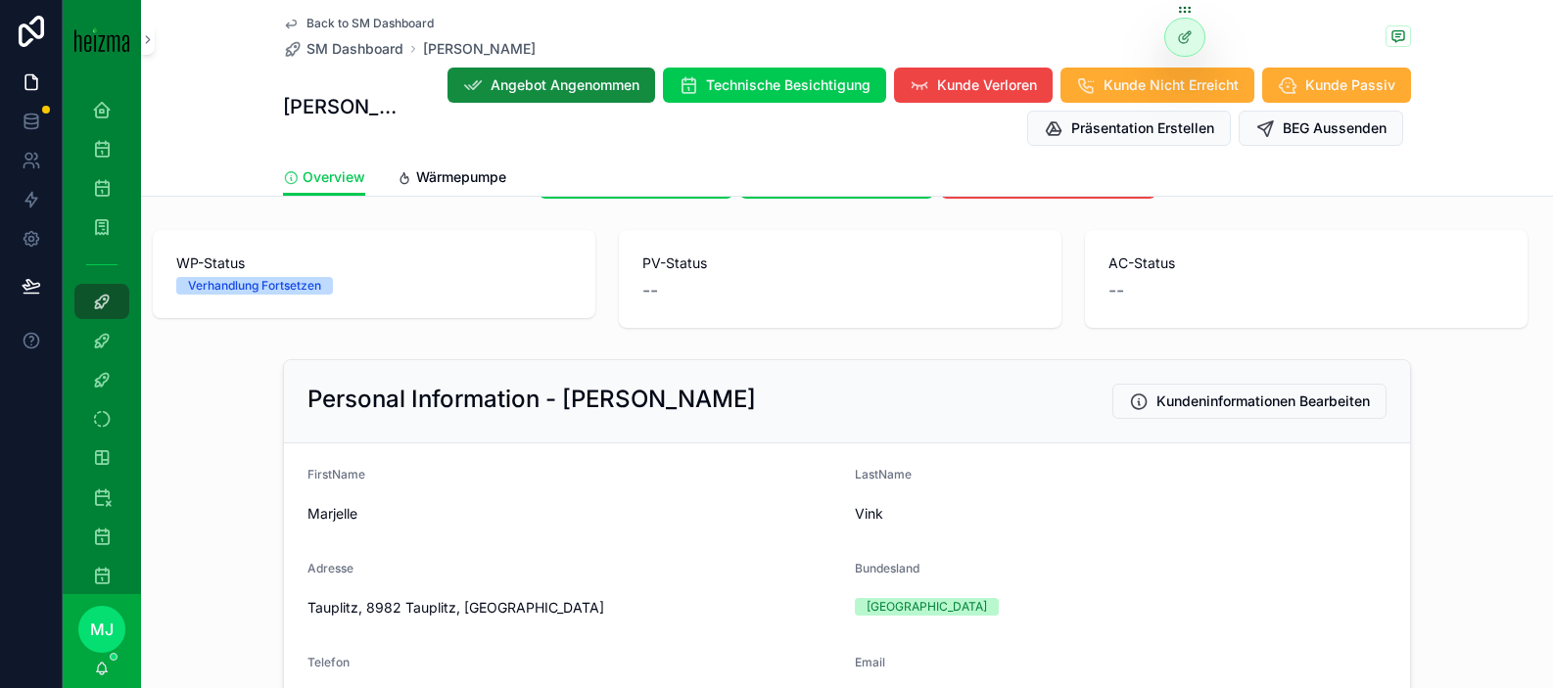
scroll to position [63, 0]
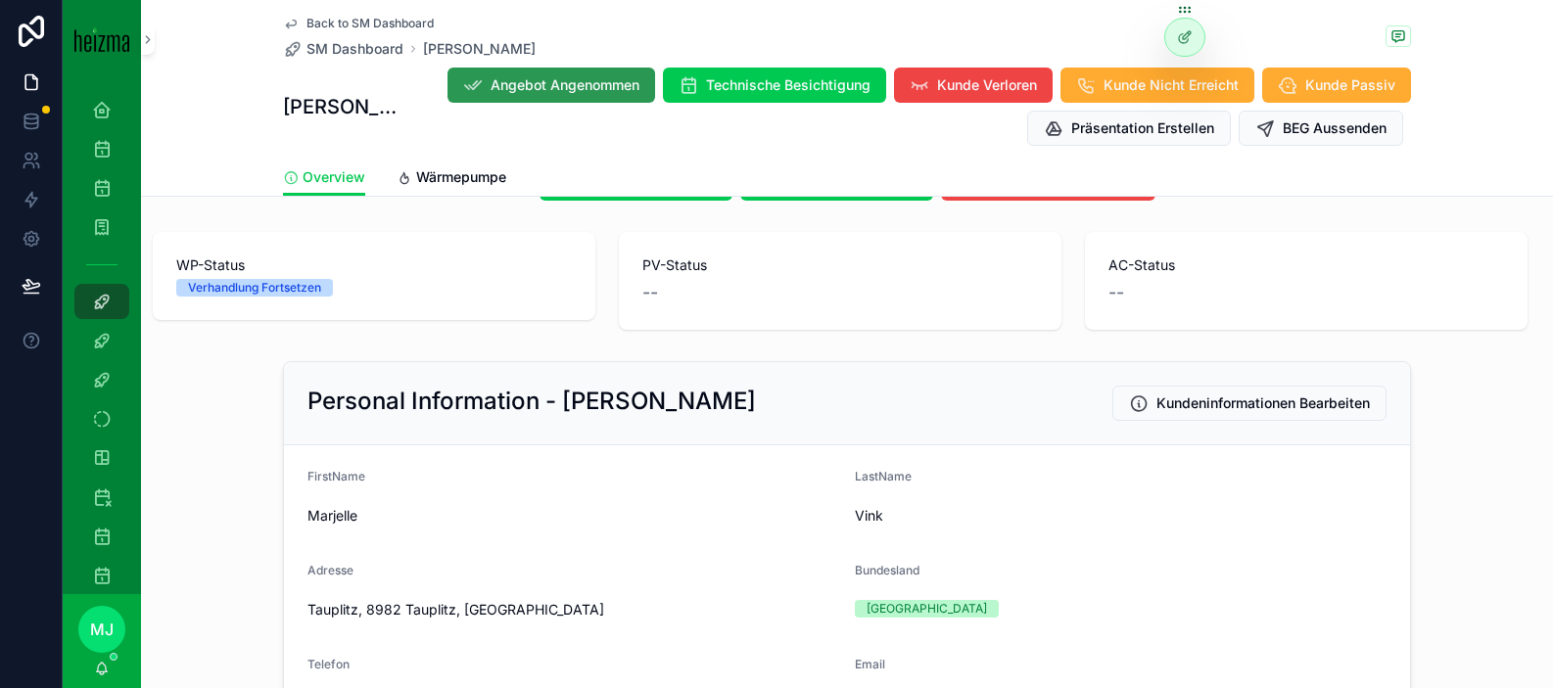
click at [587, 94] on span "Angebot Angenommen" at bounding box center [565, 85] width 149 height 20
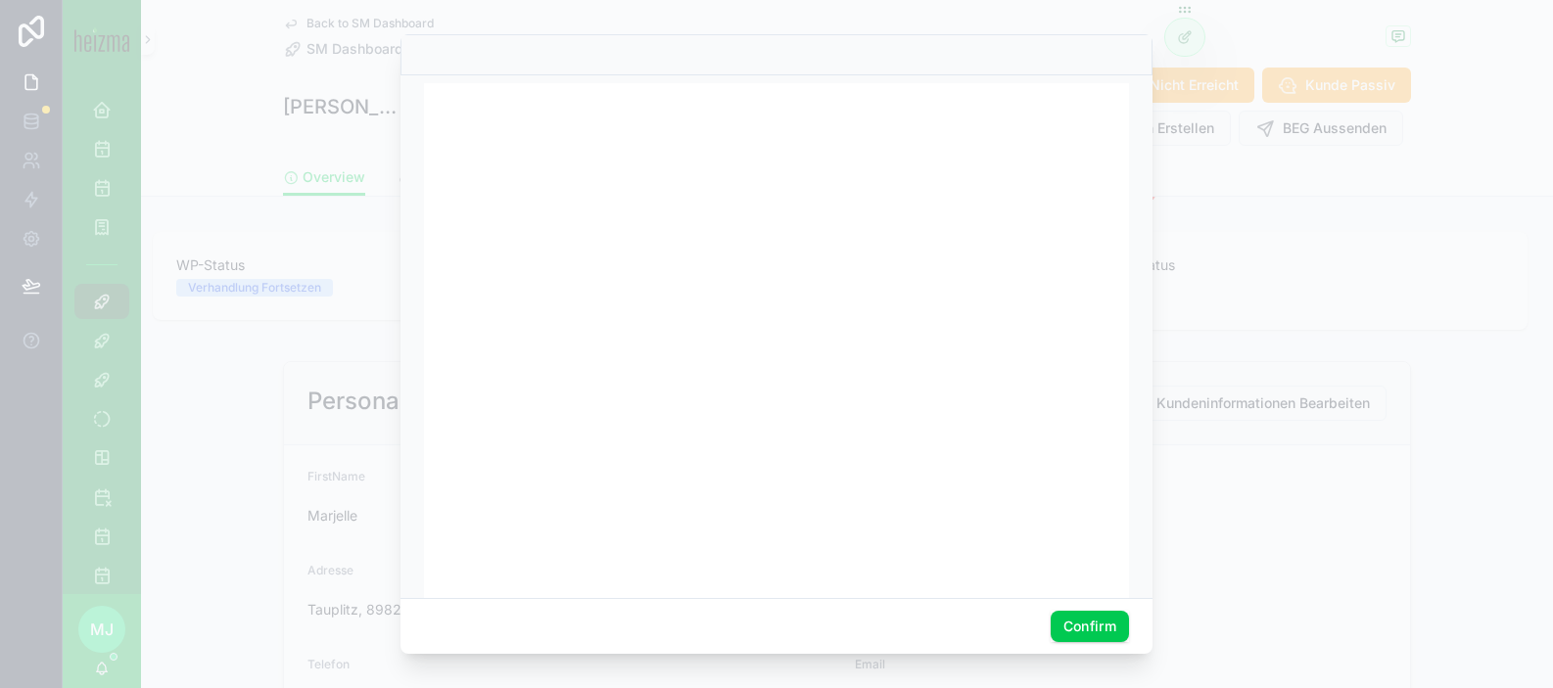
scroll to position [17, 0]
click at [1291, 291] on div at bounding box center [776, 344] width 1553 height 688
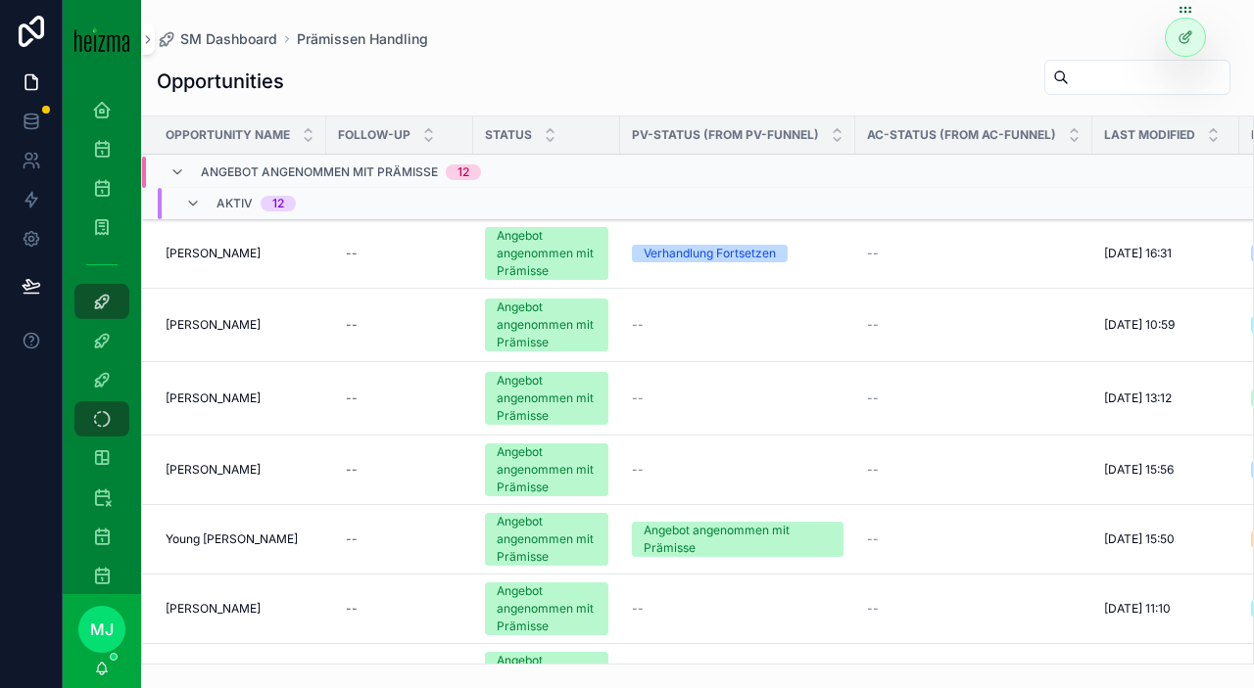
scroll to position [0, 1068]
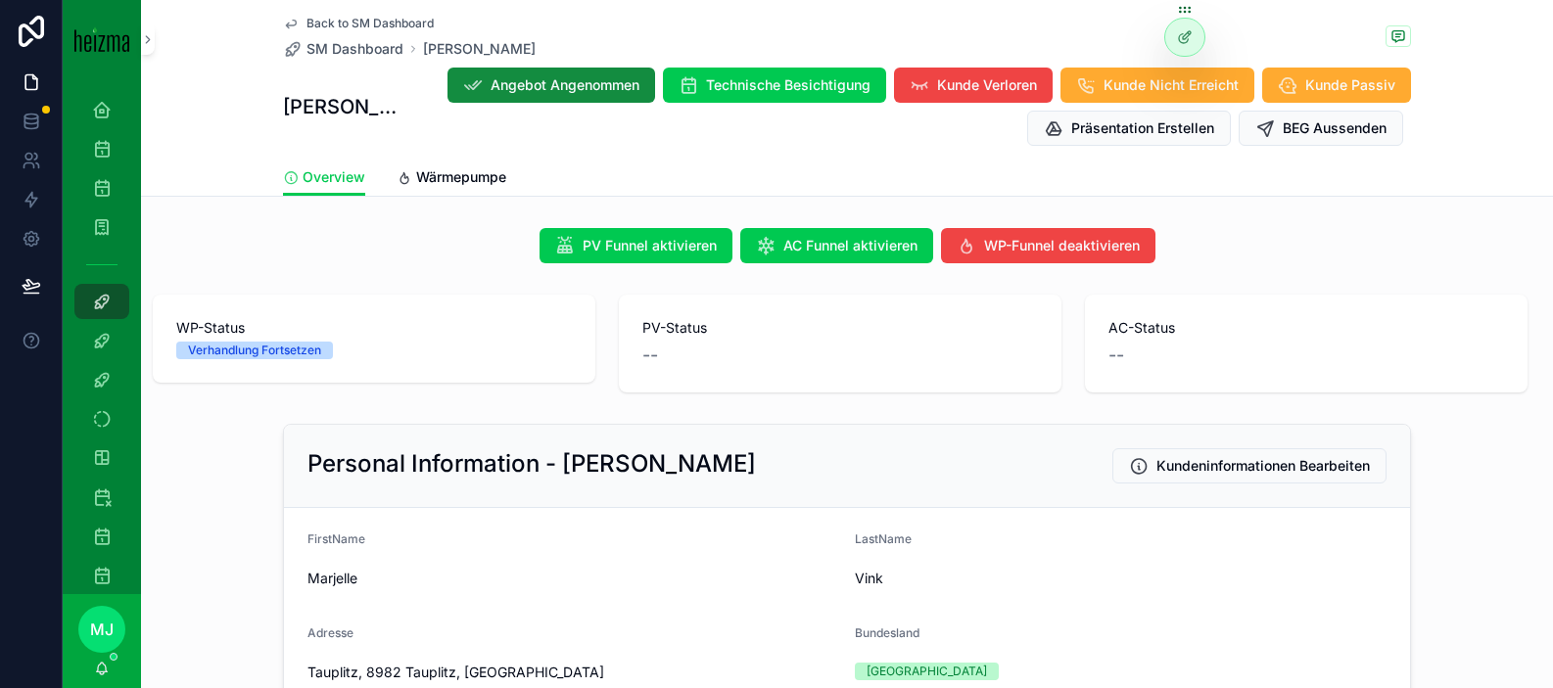
click at [445, 179] on span "Wärmepumpe" at bounding box center [461, 177] width 90 height 20
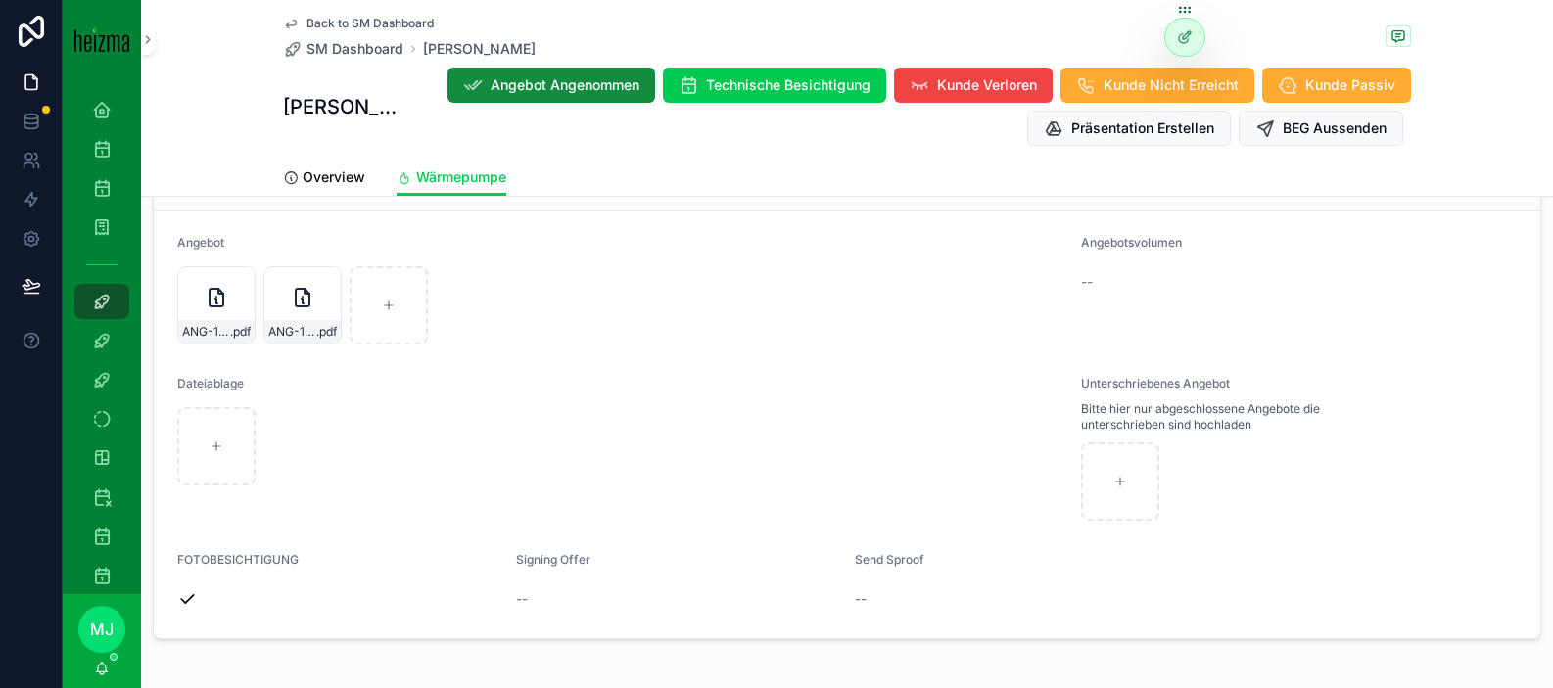
scroll to position [3959, 0]
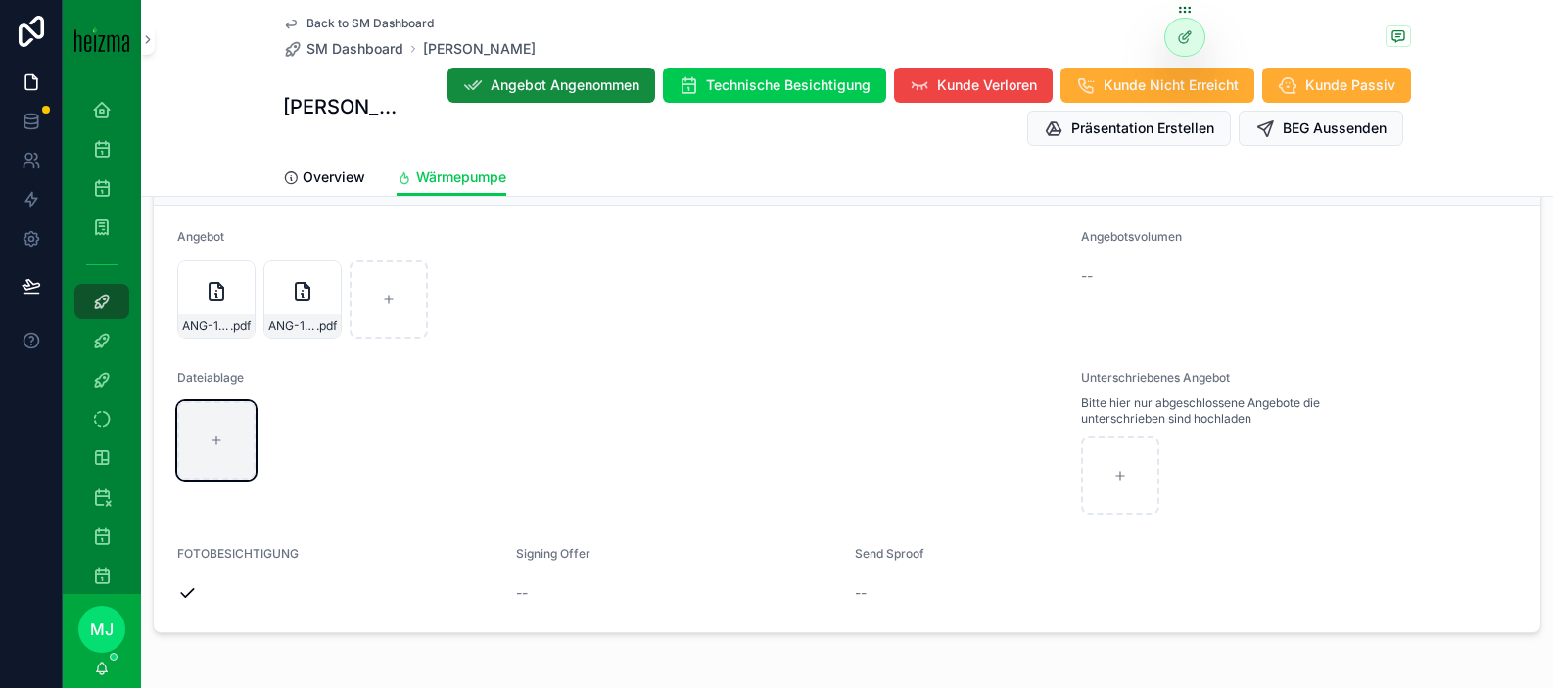
click at [193, 402] on div "scrollable content" at bounding box center [216, 441] width 78 height 78
type input "**********"
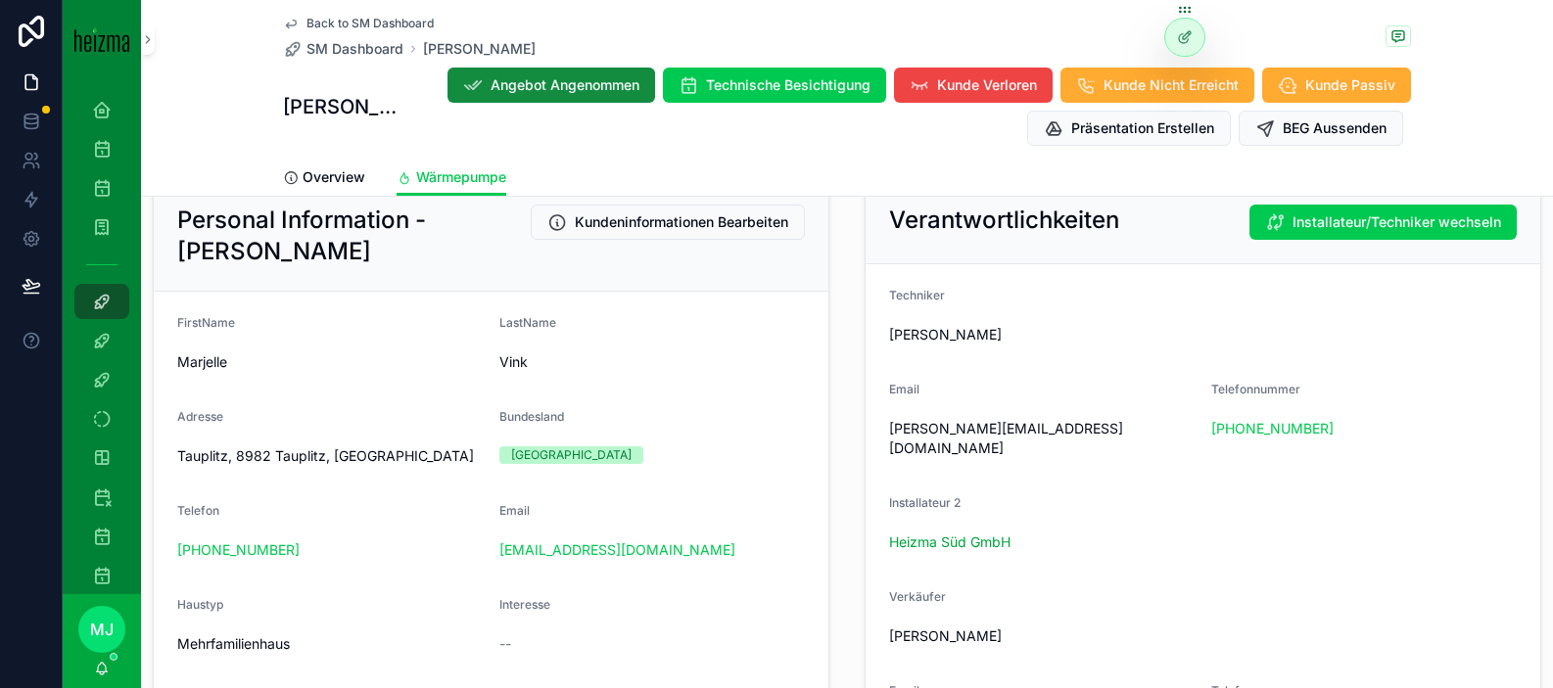
scroll to position [297, 0]
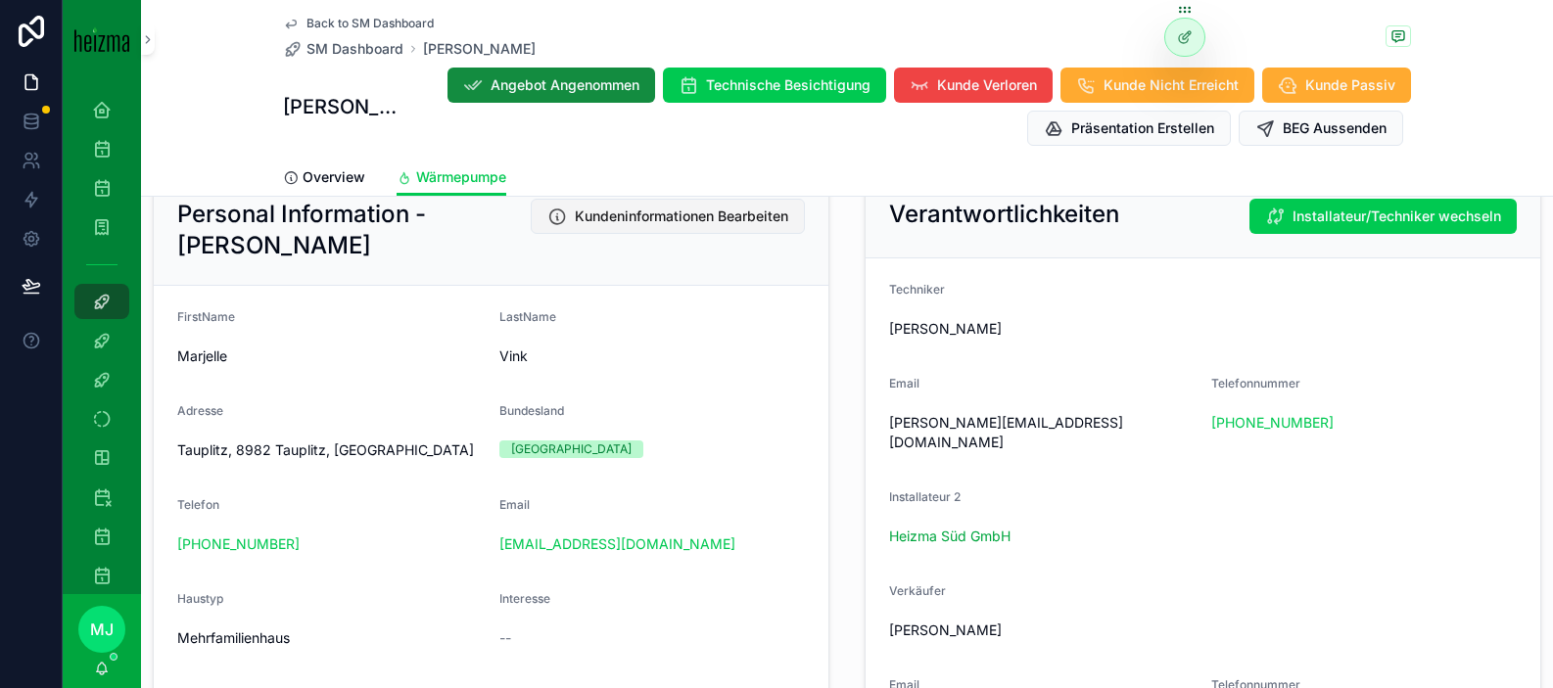
click at [616, 218] on span "Kundeninformationen Bearbeiten" at bounding box center [681, 217] width 213 height 20
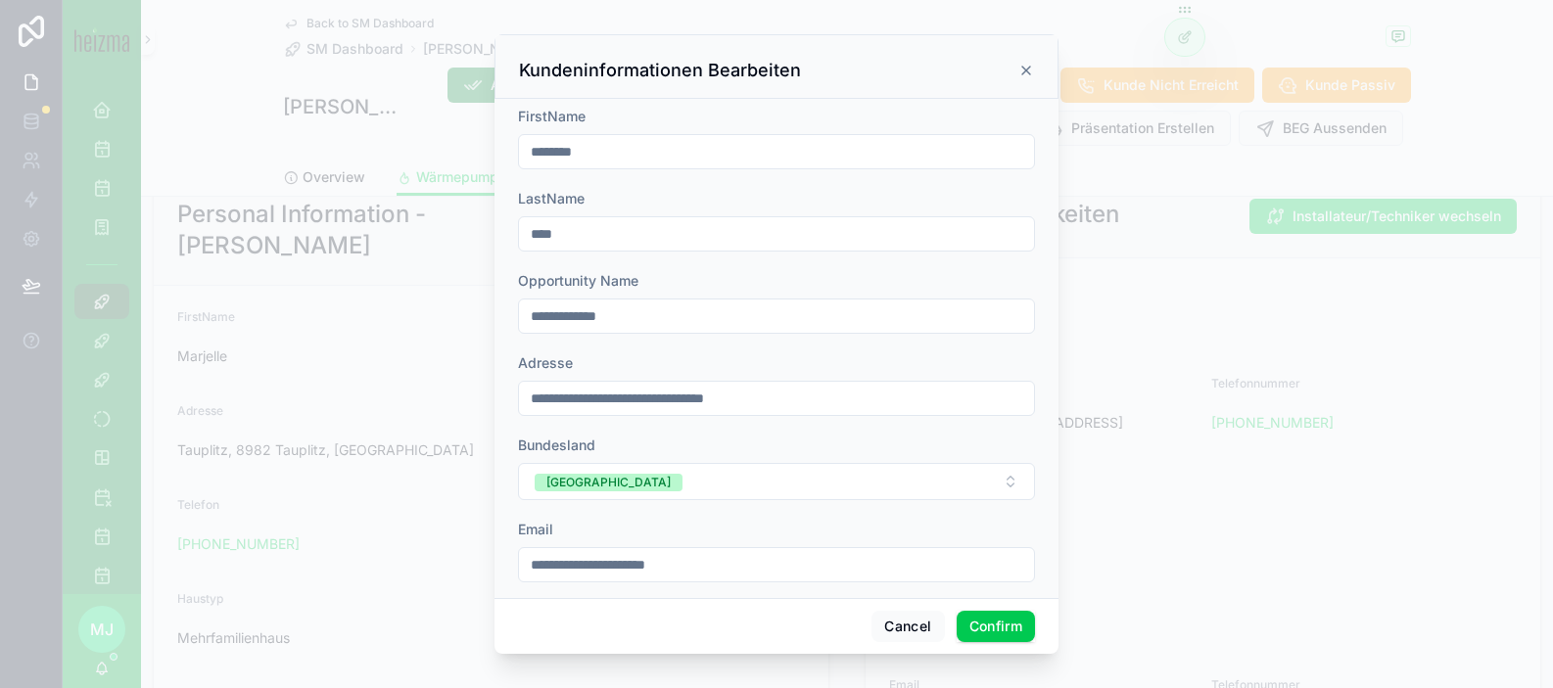
click at [559, 398] on input "**********" at bounding box center [776, 398] width 515 height 27
click at [582, 399] on input "**********" at bounding box center [776, 398] width 515 height 27
click at [818, 396] on input "**********" at bounding box center [776, 398] width 515 height 27
type input "**********"
click at [1013, 618] on button "Confirm" at bounding box center [996, 626] width 78 height 31
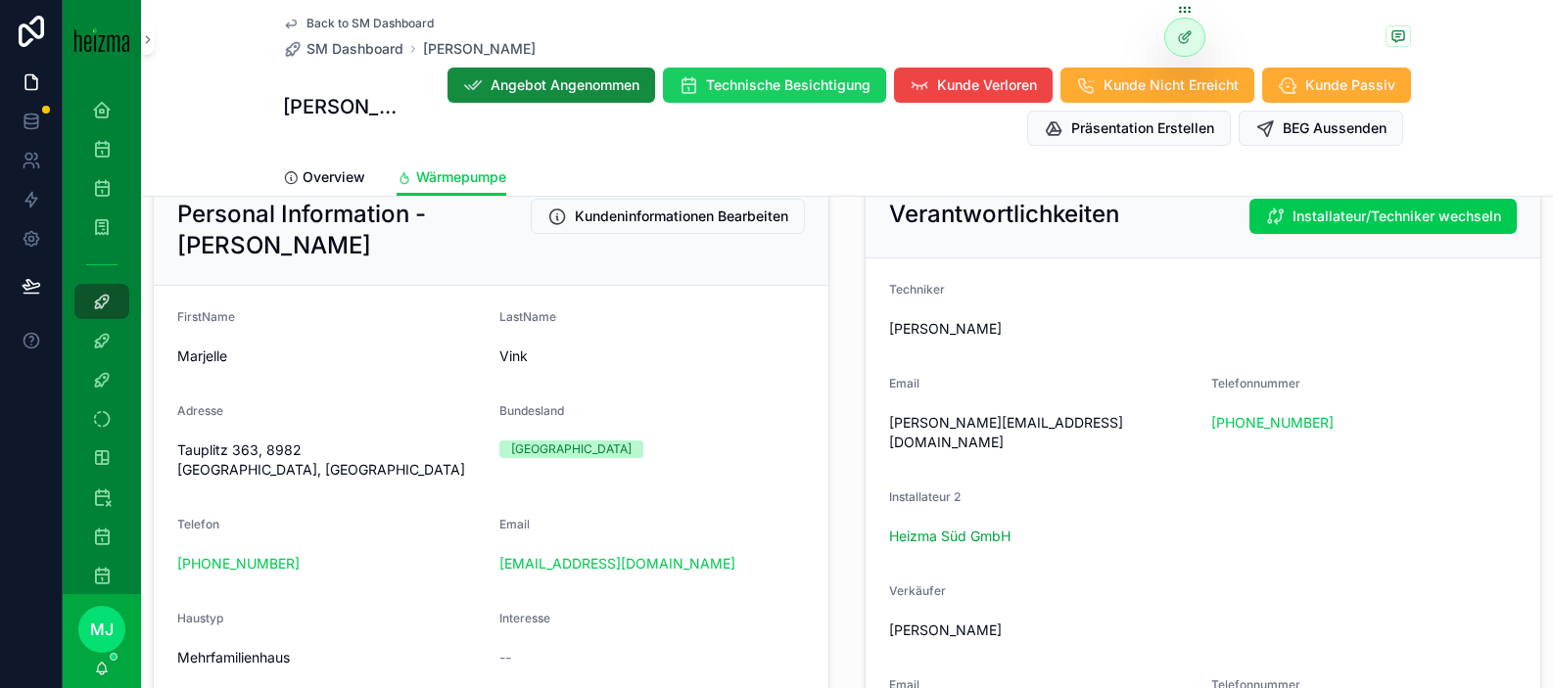
click at [790, 101] on button "Technische Besichtigung" at bounding box center [774, 85] width 223 height 35
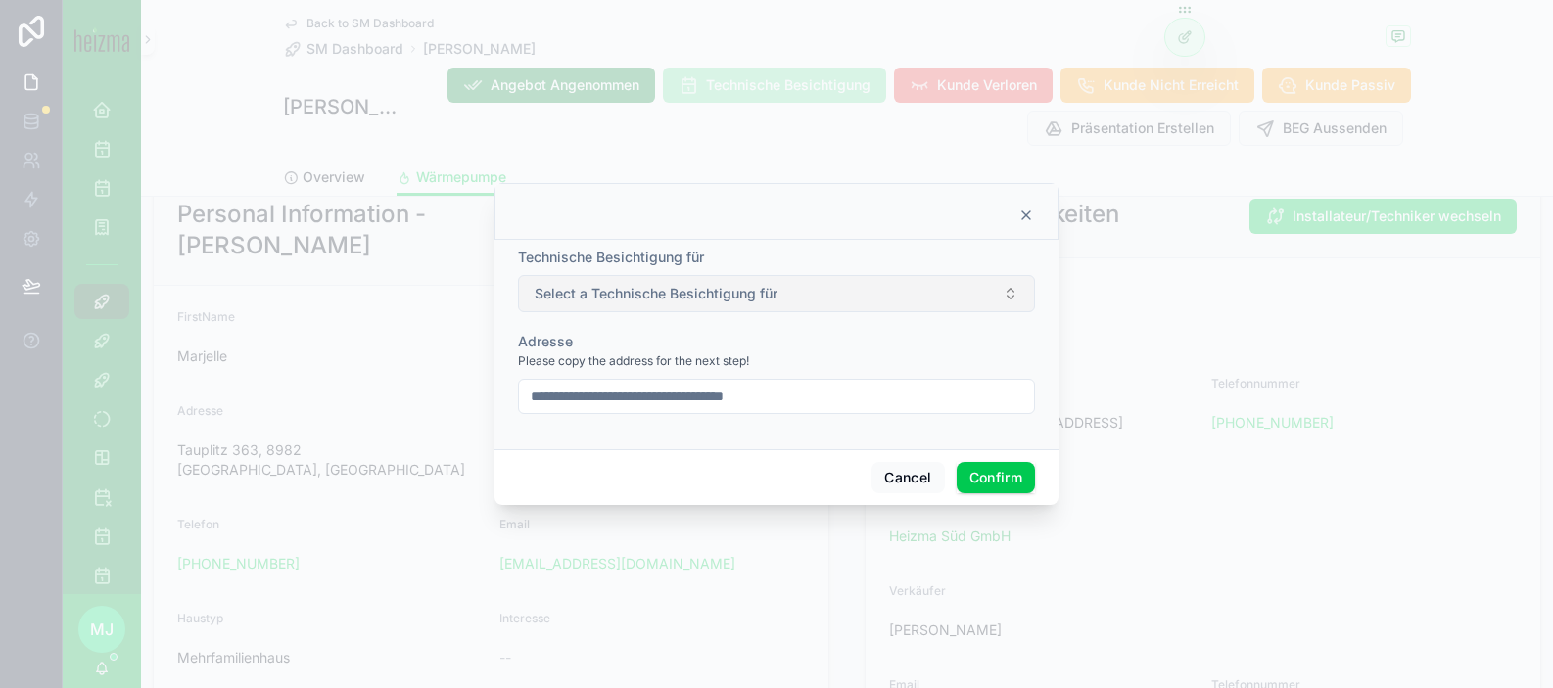
click at [637, 285] on span "Select a Technische Besichtigung für" at bounding box center [656, 294] width 243 height 20
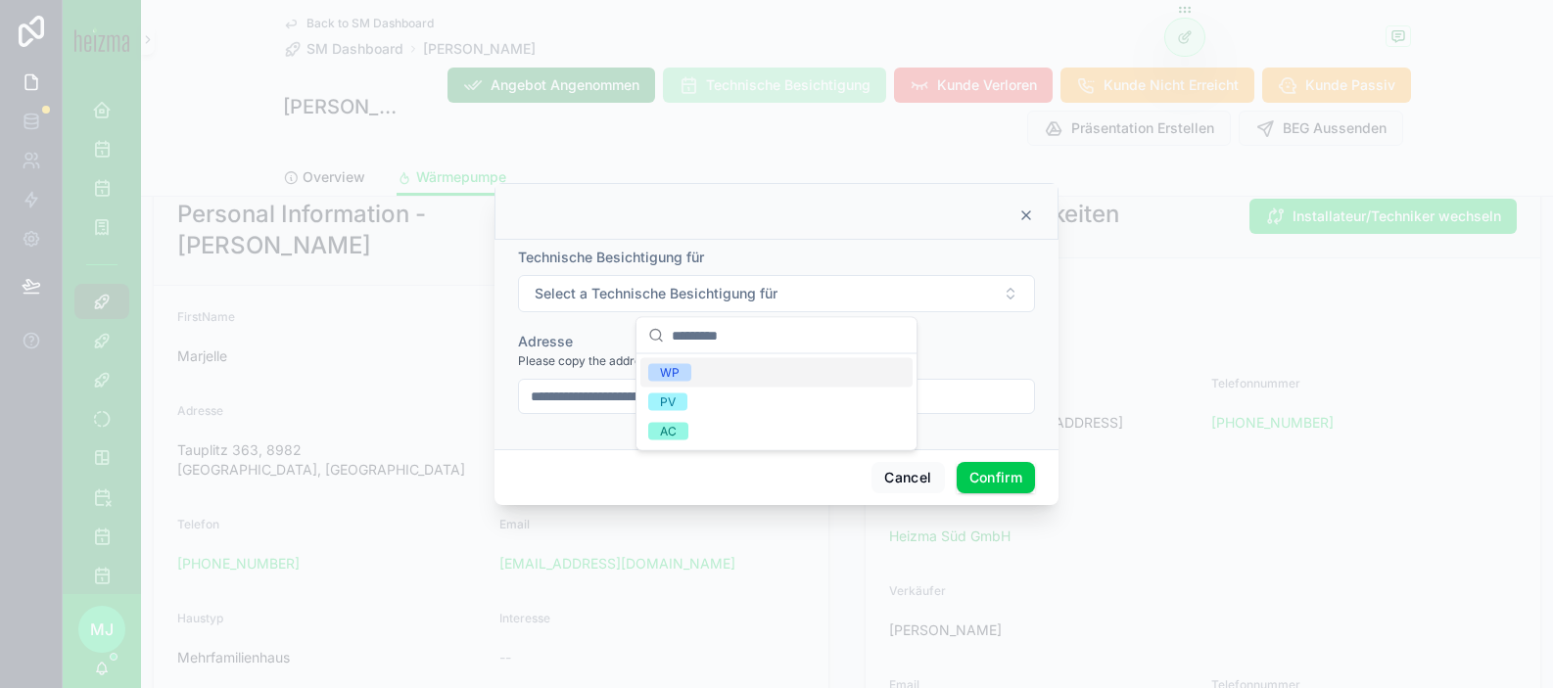
drag, startPoint x: 681, startPoint y: 369, endPoint x: 666, endPoint y: 397, distance: 31.1
click at [681, 369] on span "WP" at bounding box center [669, 373] width 43 height 18
click at [605, 394] on input "**********" at bounding box center [776, 396] width 515 height 27
click at [844, 429] on form "**********" at bounding box center [776, 341] width 517 height 186
click at [991, 477] on button "Confirm" at bounding box center [996, 477] width 78 height 31
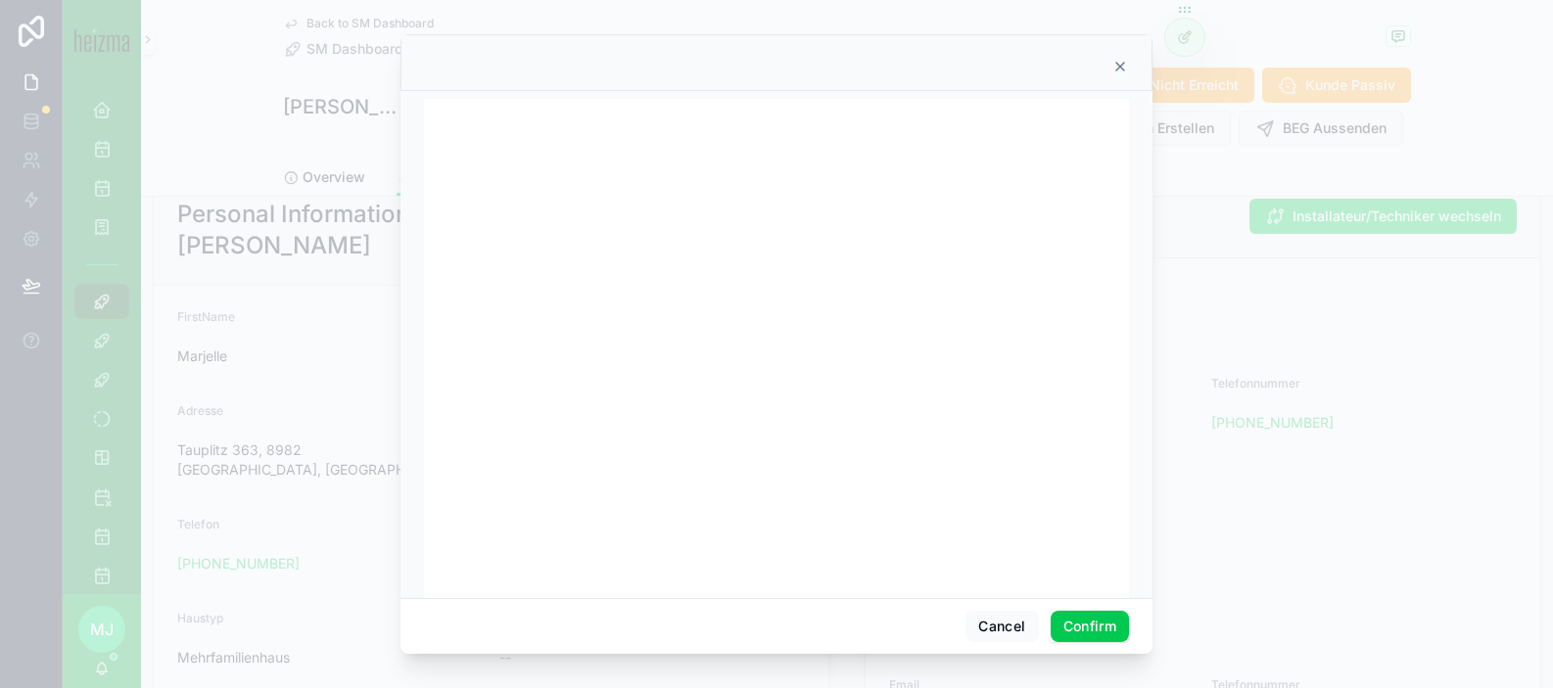
click at [1074, 636] on button "Confirm" at bounding box center [1090, 626] width 78 height 31
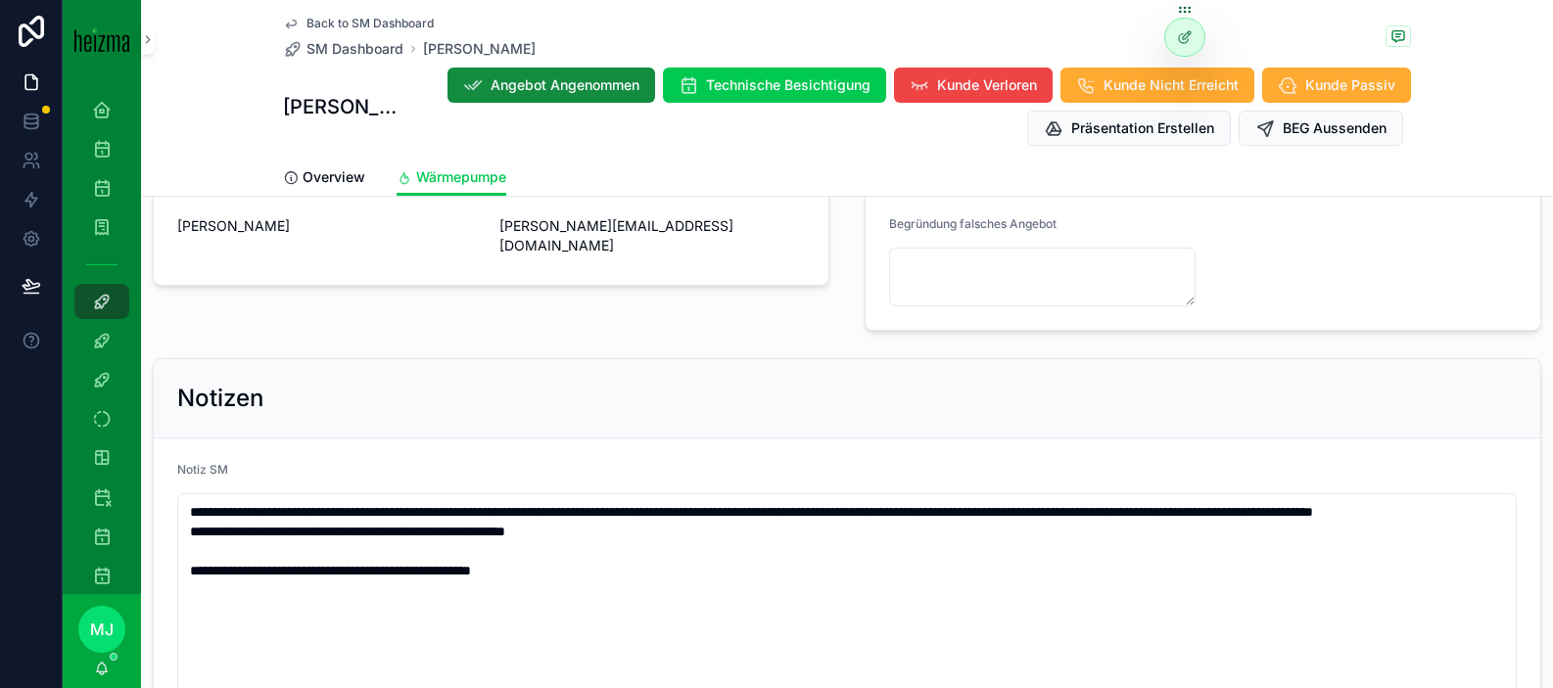
scroll to position [1013, 0]
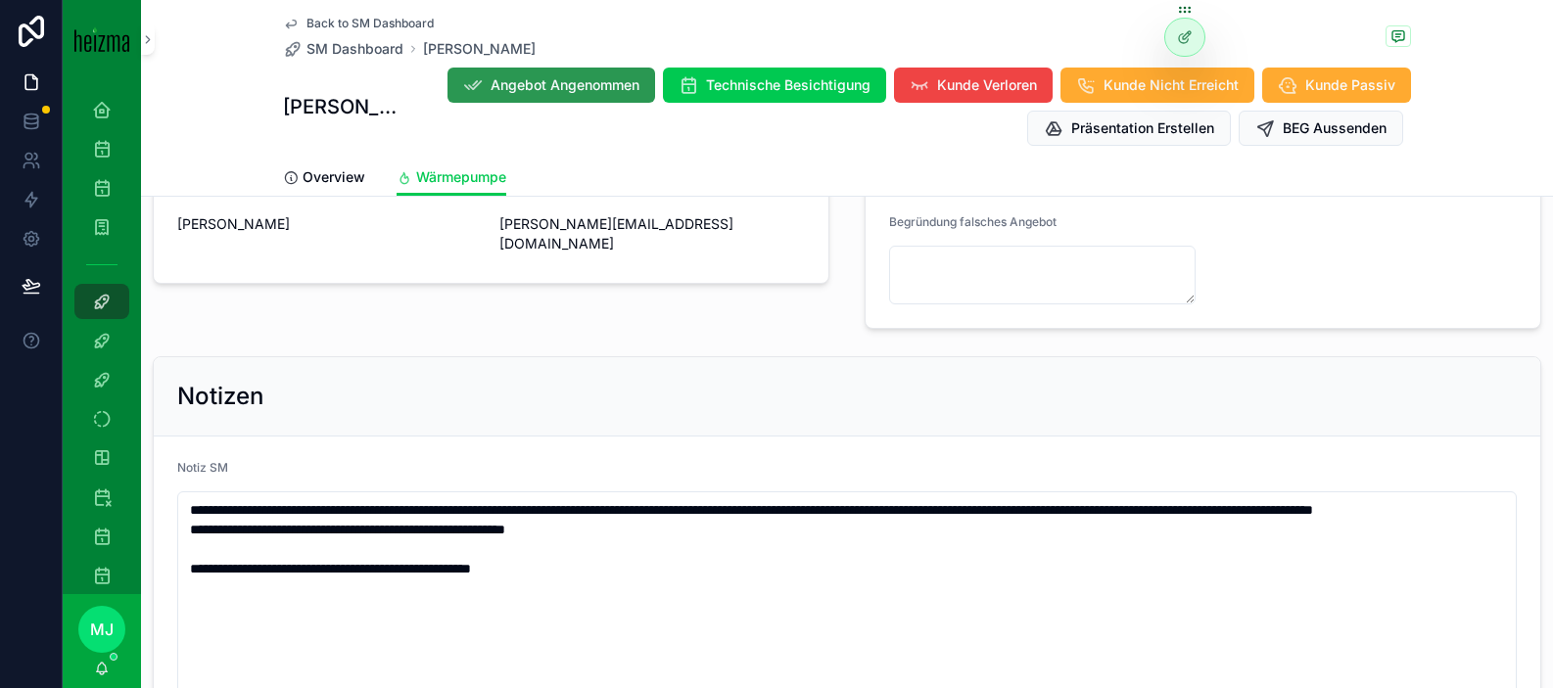
click at [574, 78] on span "Angebot Angenommen" at bounding box center [565, 85] width 149 height 20
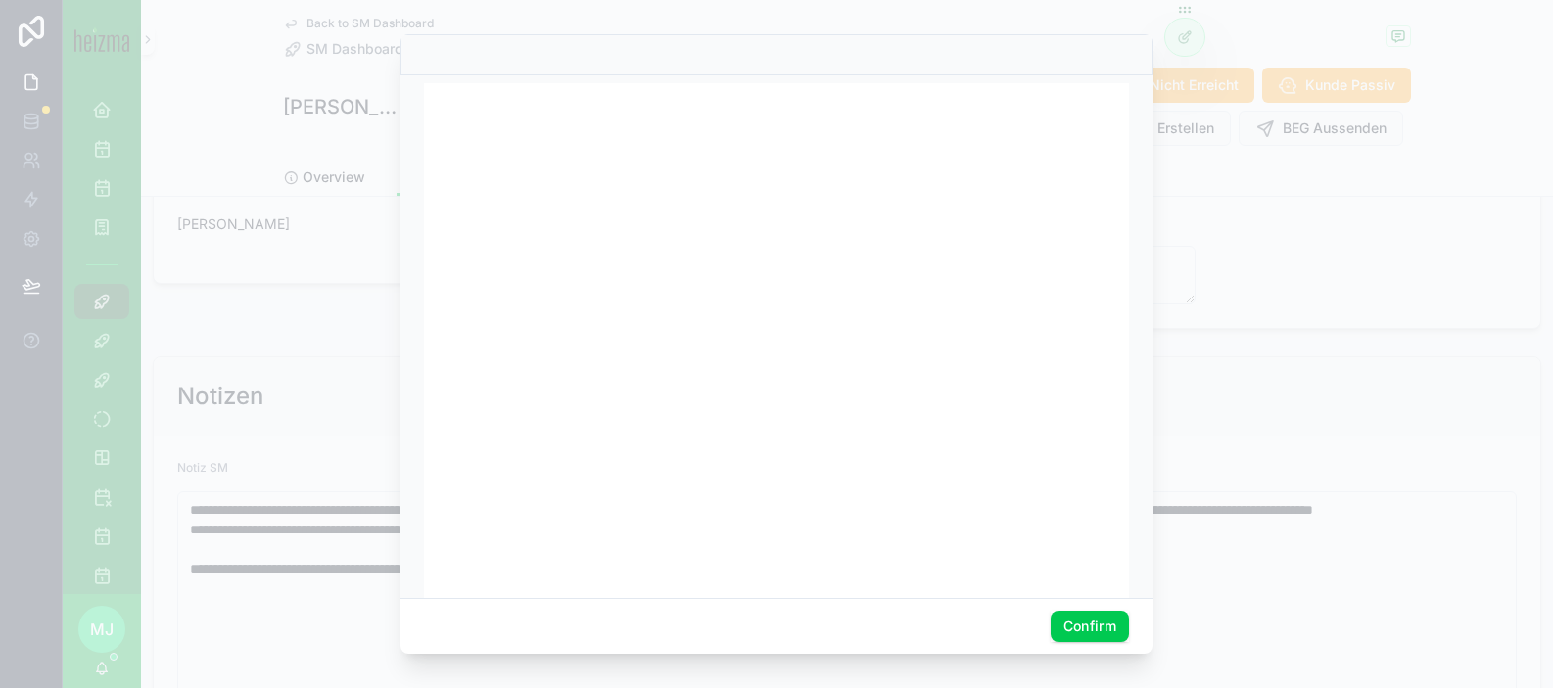
scroll to position [13, 0]
click at [413, 416] on div at bounding box center [777, 336] width 752 height 523
click at [1152, 319] on div at bounding box center [777, 336] width 752 height 523
click at [1077, 621] on button "Confirm" at bounding box center [1090, 626] width 78 height 31
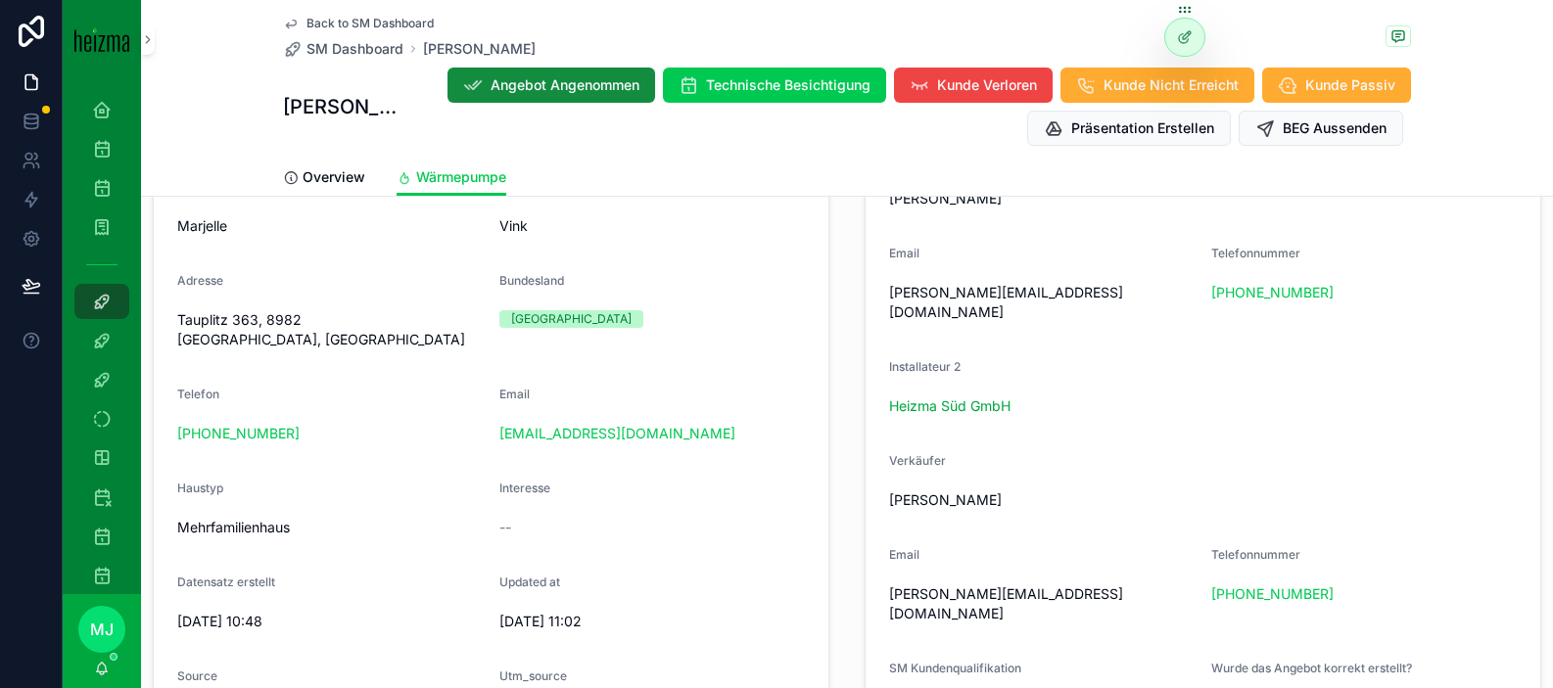
scroll to position [0, 0]
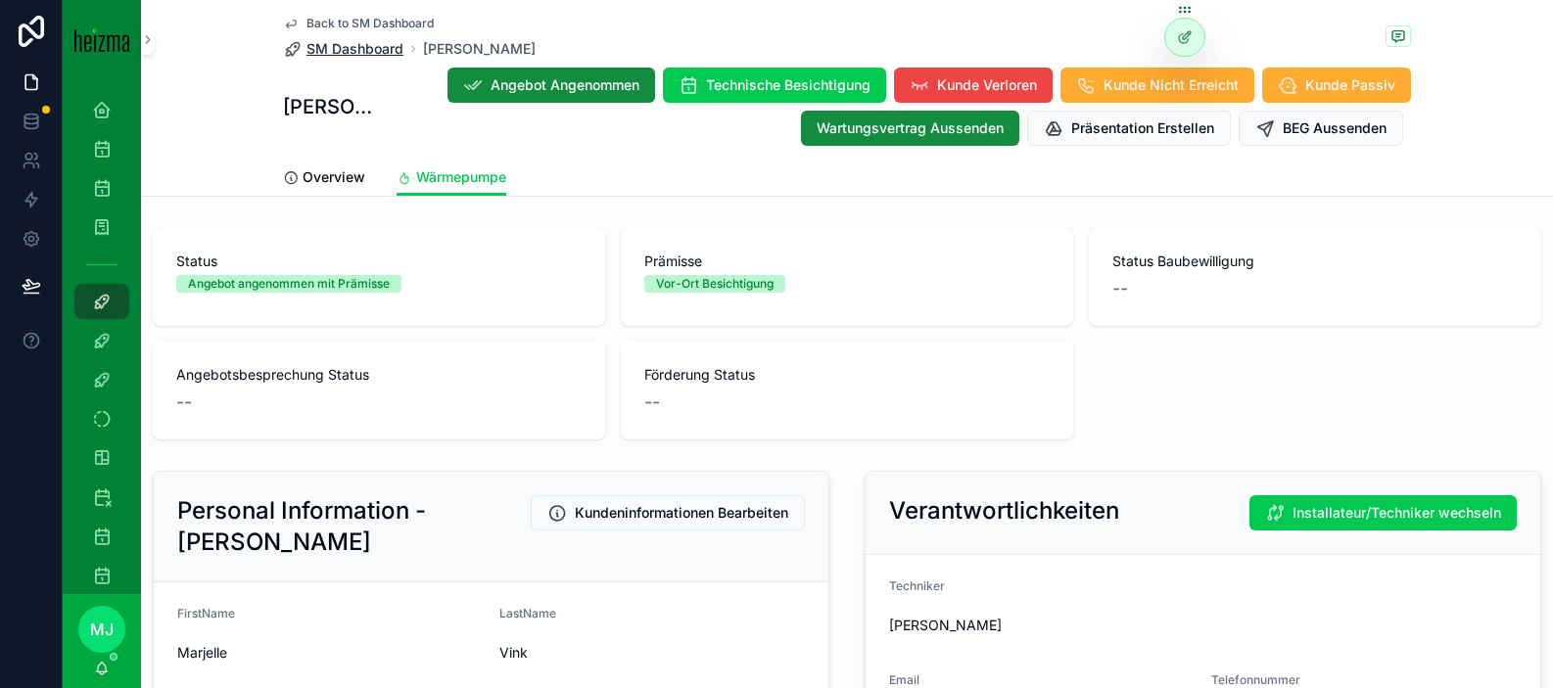
click at [355, 58] on span "SM Dashboard" at bounding box center [355, 49] width 97 height 20
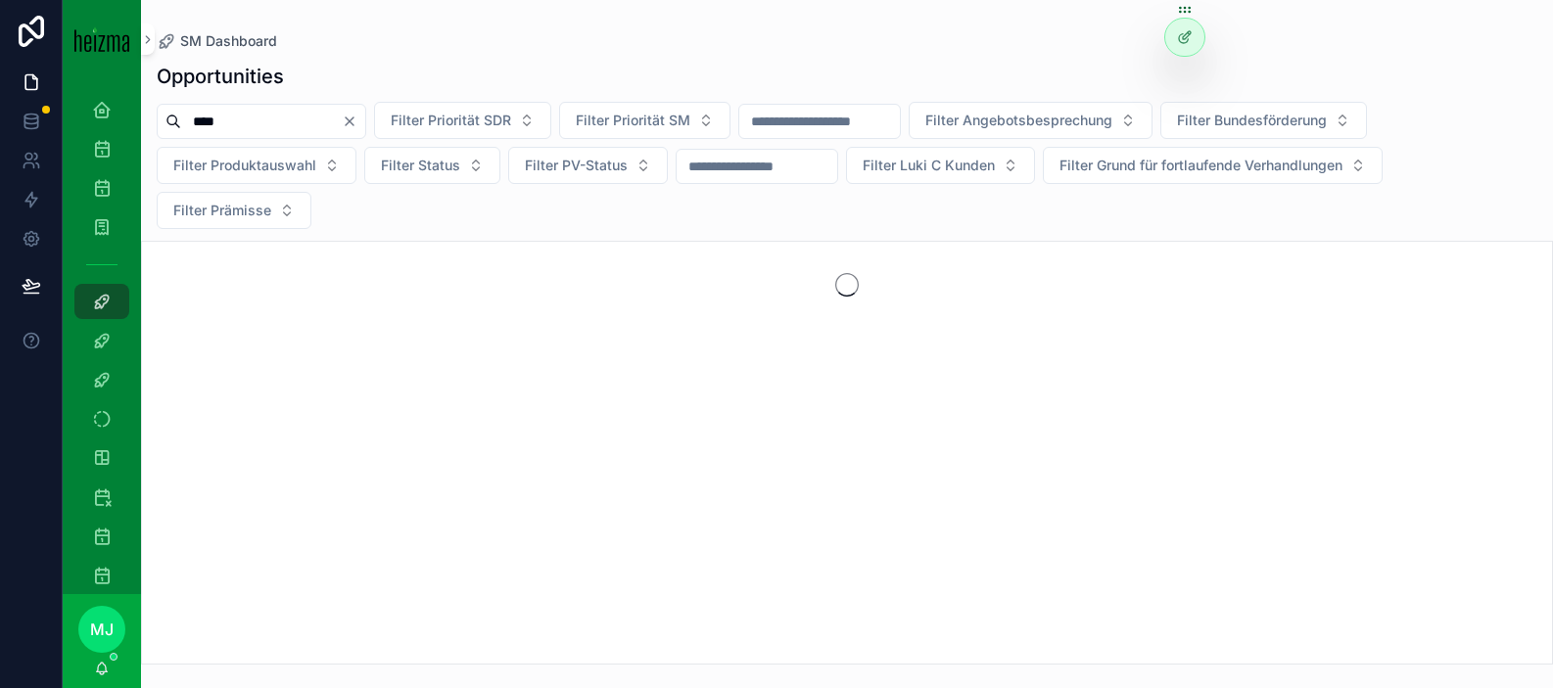
click at [308, 113] on input "****" at bounding box center [261, 121] width 161 height 27
click at [307, 113] on input "****" at bounding box center [261, 121] width 161 height 27
type input "*********"
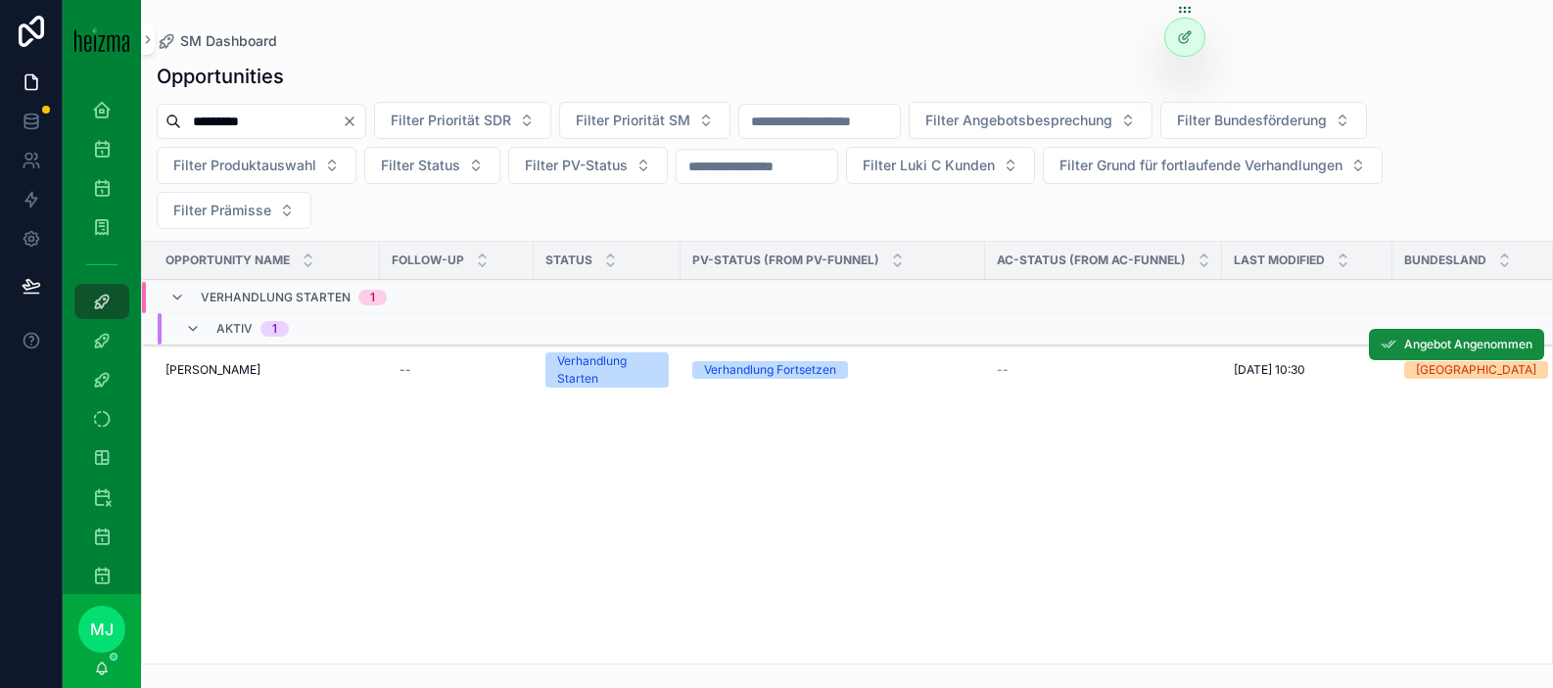
click at [222, 372] on span "[PERSON_NAME]" at bounding box center [213, 370] width 95 height 16
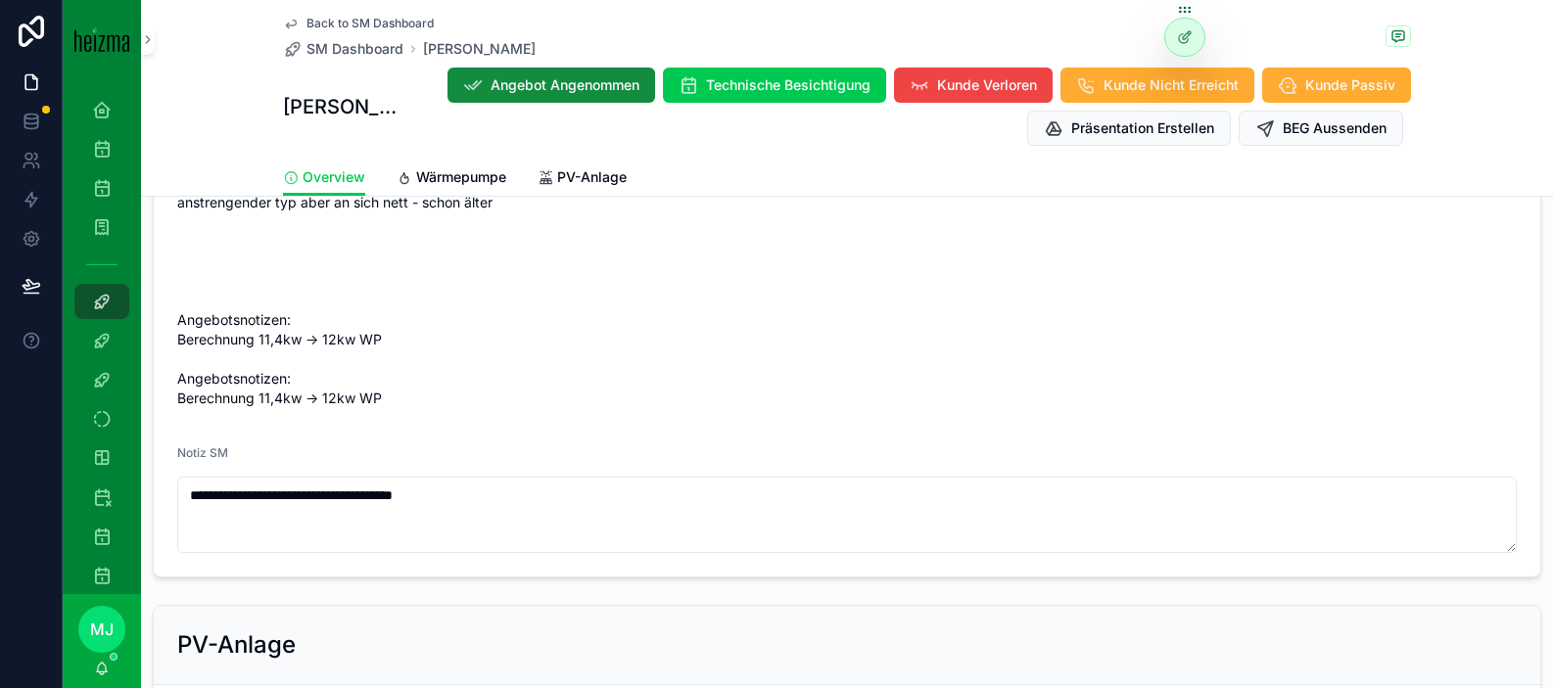
scroll to position [2650, 0]
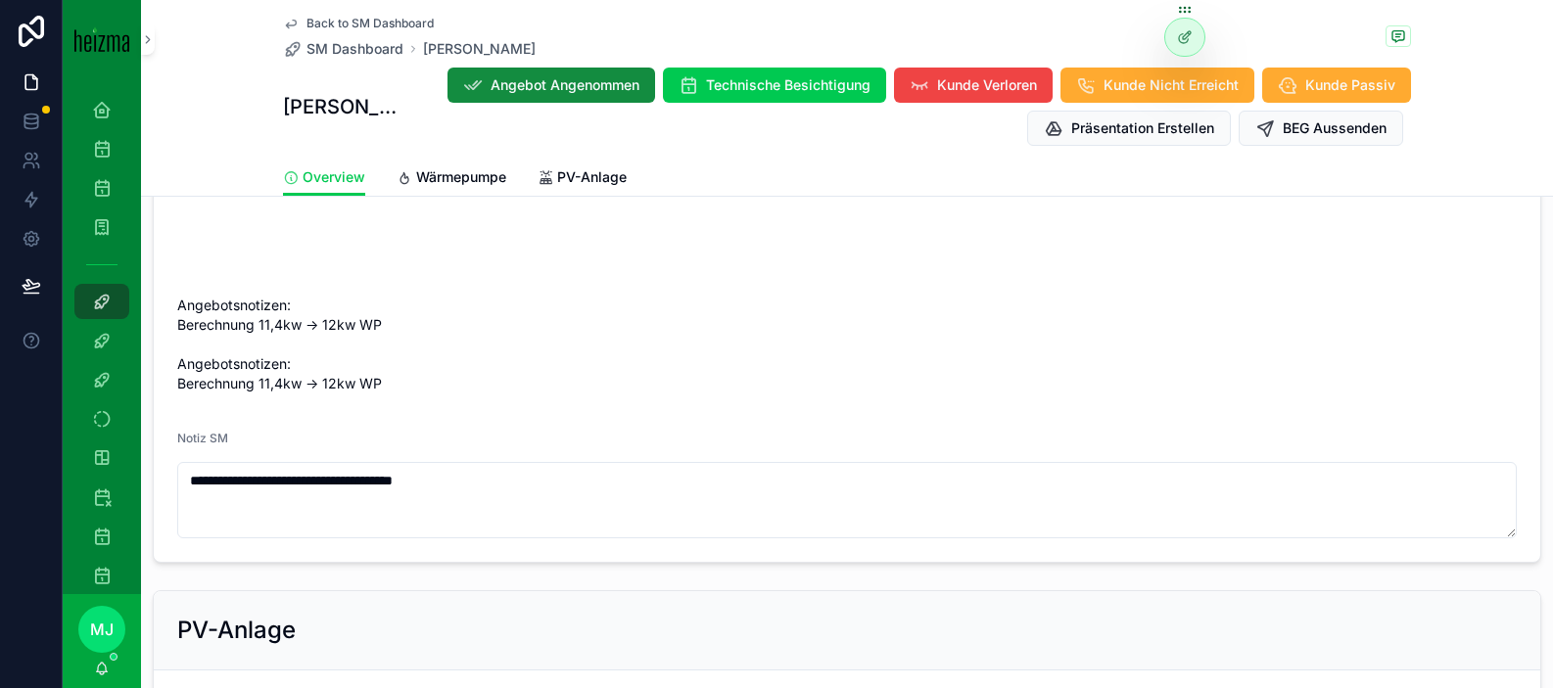
click at [638, 265] on span "Projekt: Heizungstausch Warmwasser: Zentral (über Heizung) Besitzer einer Wärme…" at bounding box center [847, 159] width 1340 height 470
